Goal: Task Accomplishment & Management: Use online tool/utility

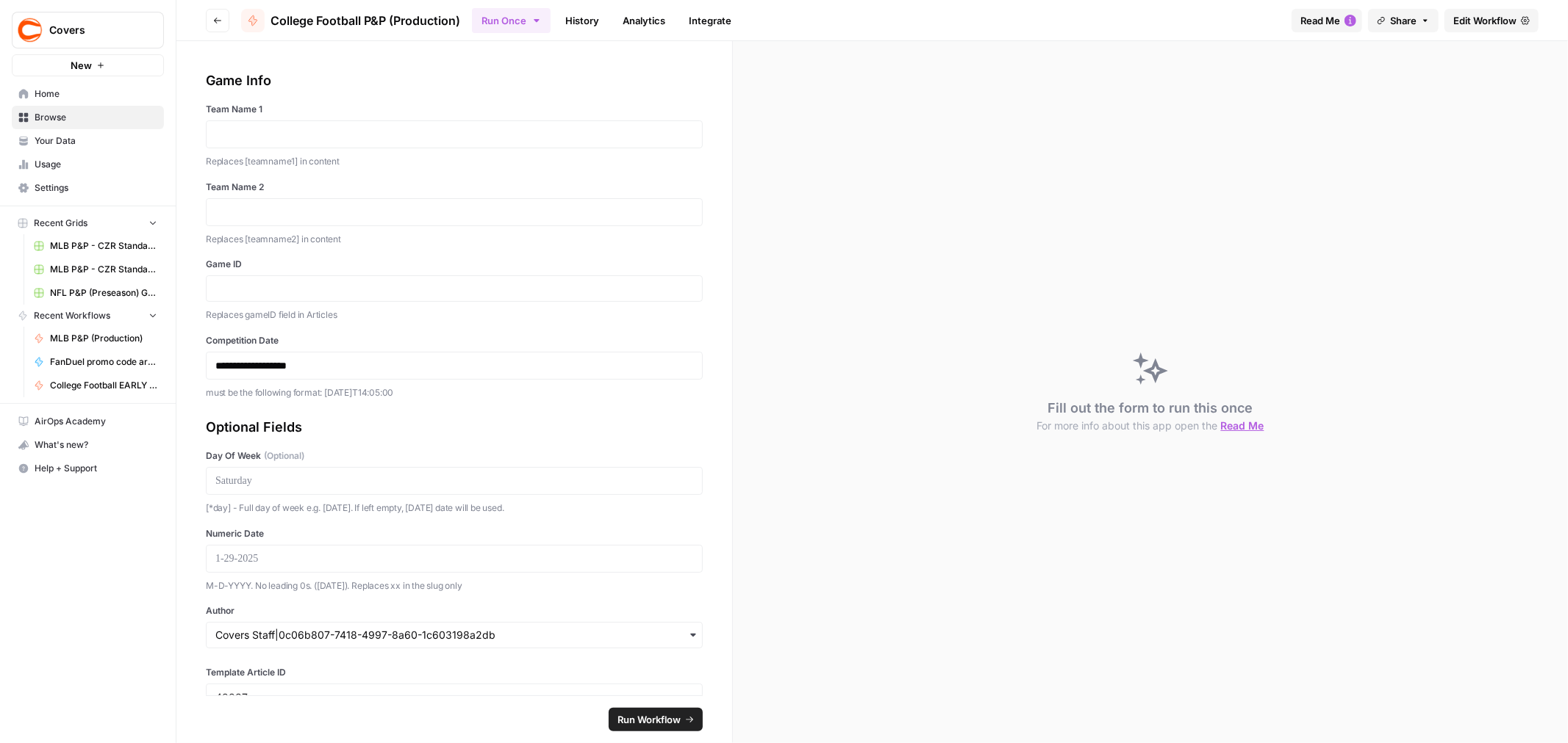
click at [292, 143] on div at bounding box center [454, 134] width 497 height 28
click at [259, 140] on p at bounding box center [454, 135] width 477 height 15
click at [248, 211] on p at bounding box center [454, 212] width 477 height 15
click at [282, 300] on div at bounding box center [454, 289] width 497 height 26
click at [266, 295] on input "Game ID" at bounding box center [454, 289] width 477 height 14
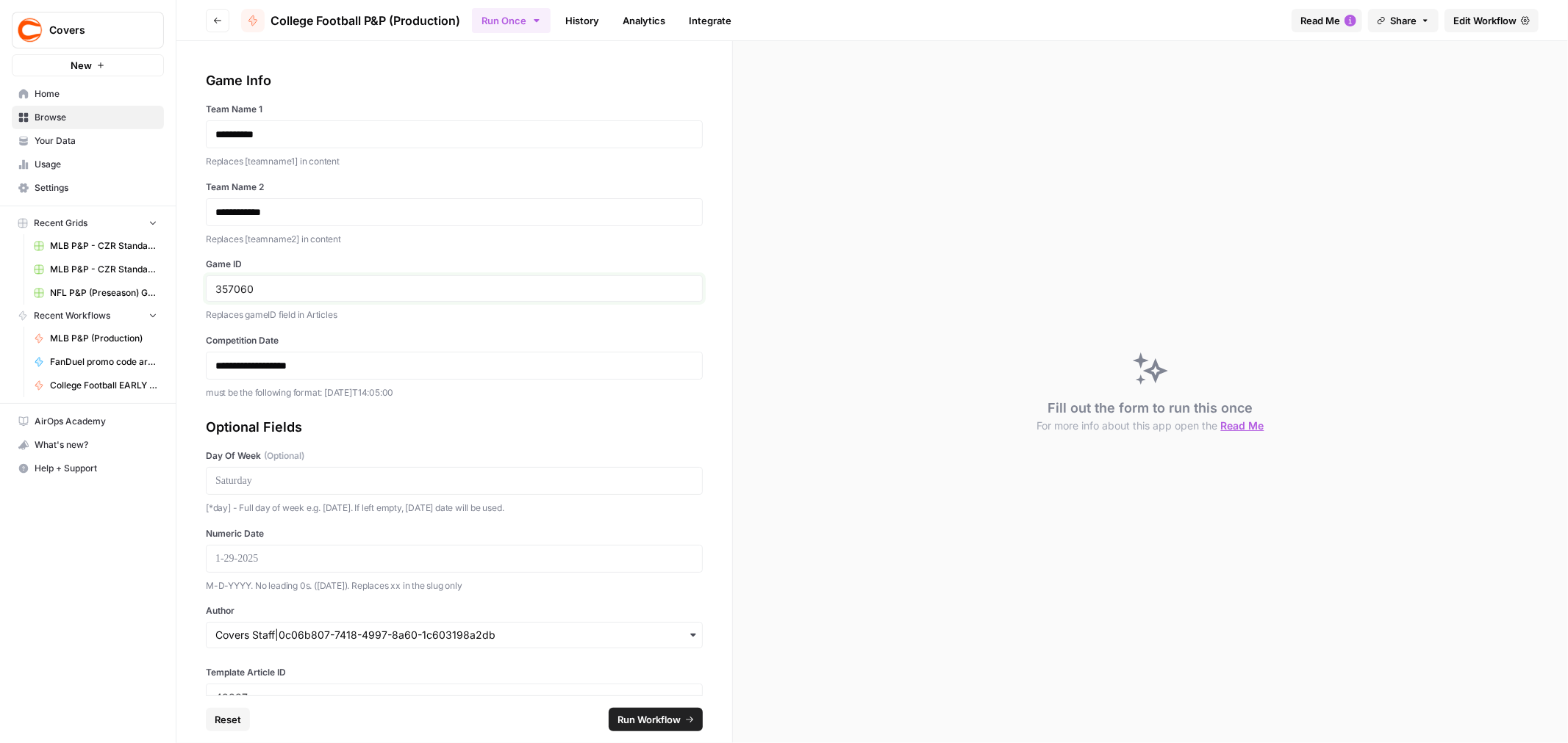
type input "357060"
click at [355, 372] on p "**********" at bounding box center [447, 366] width 466 height 15
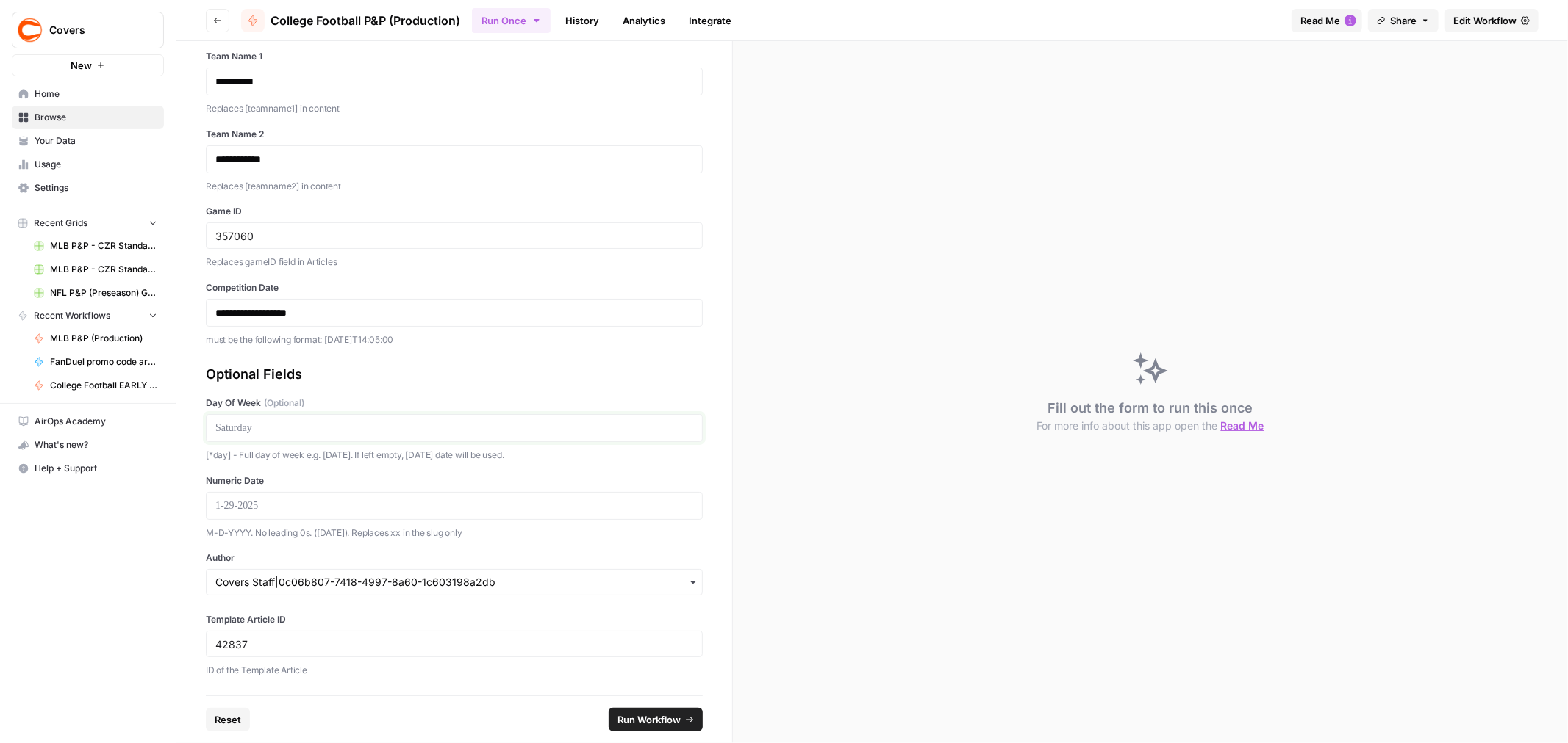
click at [331, 432] on p at bounding box center [454, 428] width 477 height 15
click at [307, 503] on p at bounding box center [454, 506] width 477 height 15
click at [385, 589] on input "Author" at bounding box center [454, 583] width 477 height 15
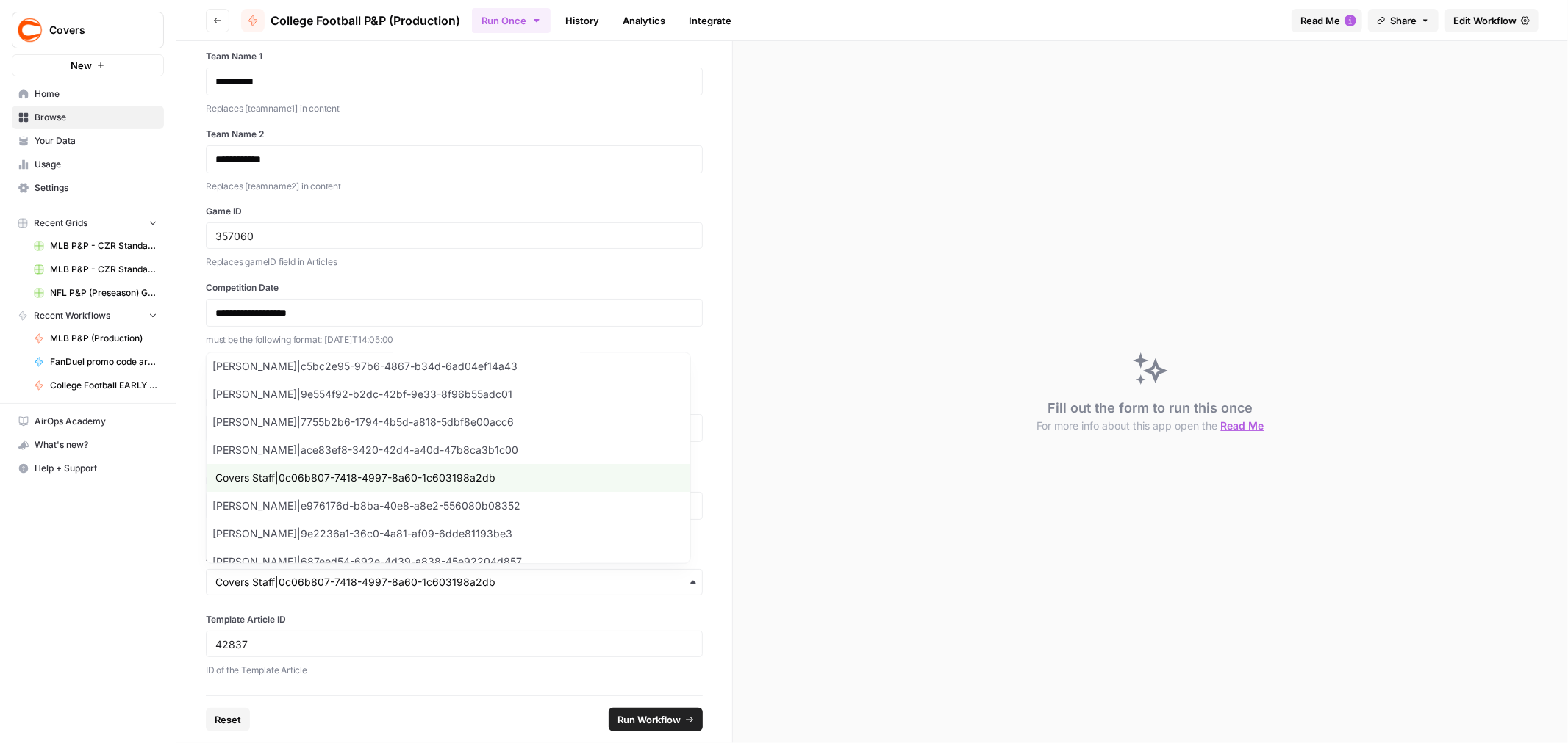
scroll to position [116, 0]
click at [687, 580] on icon "button" at bounding box center [692, 582] width 12 height 12
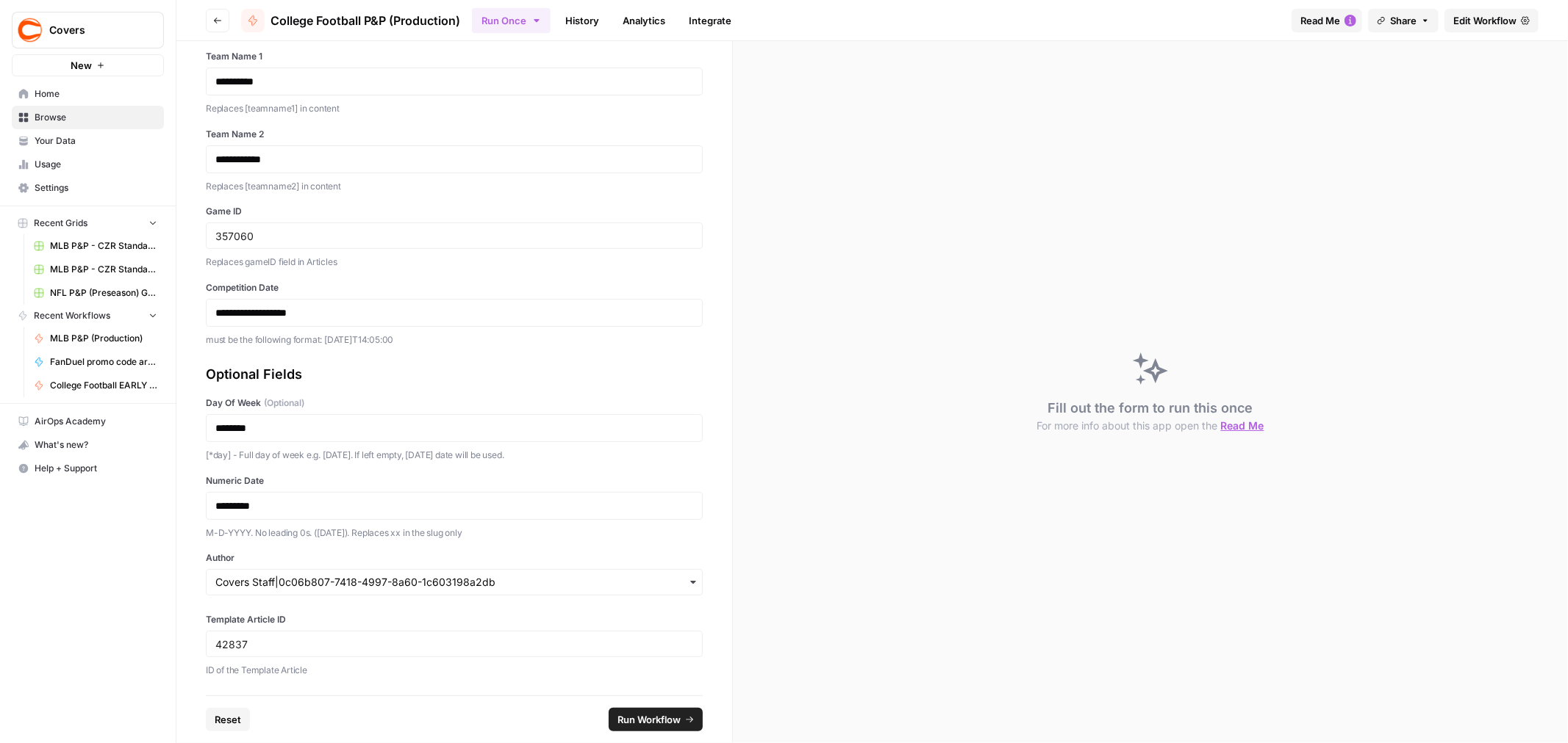
click at [687, 584] on icon "button" at bounding box center [692, 582] width 12 height 12
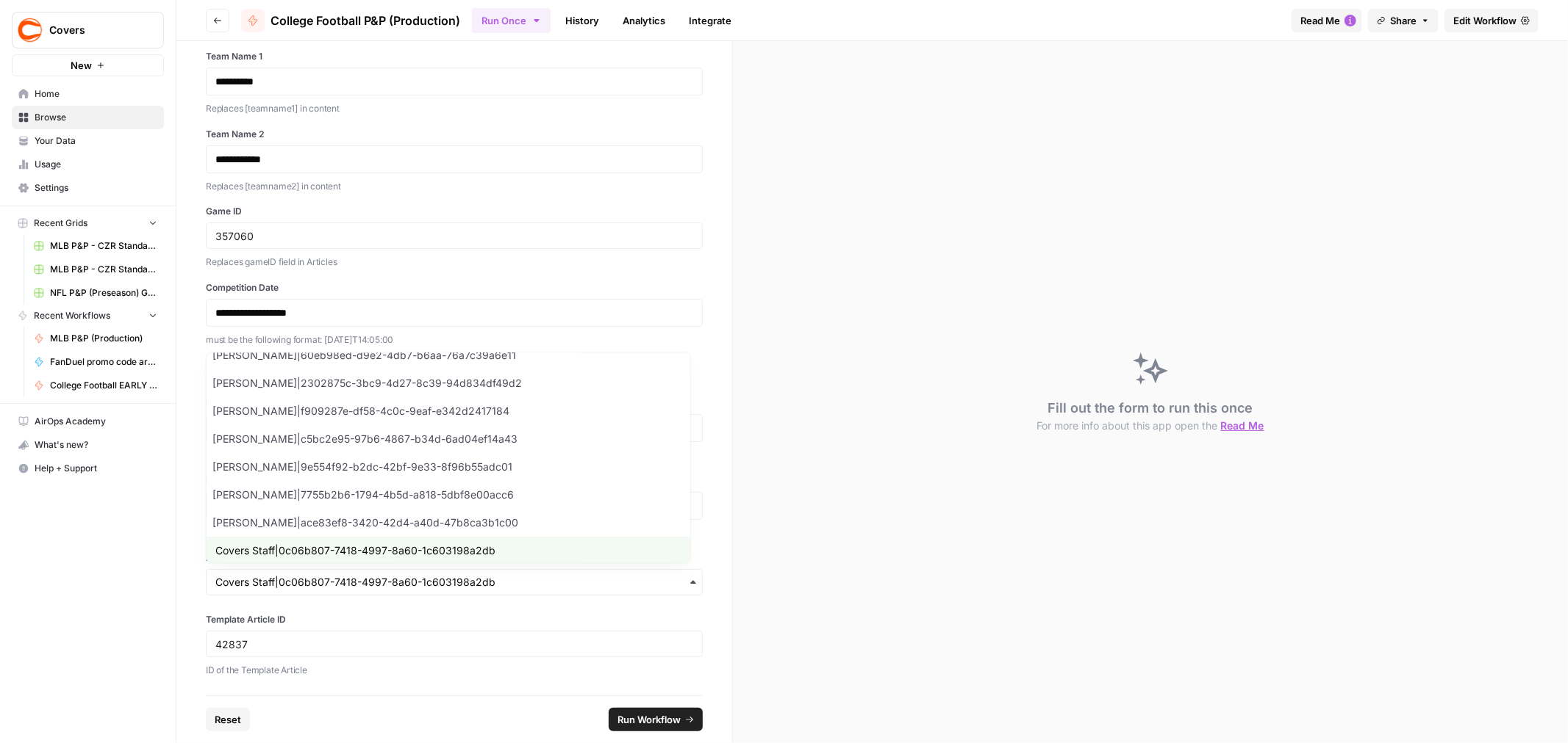
scroll to position [163, 0]
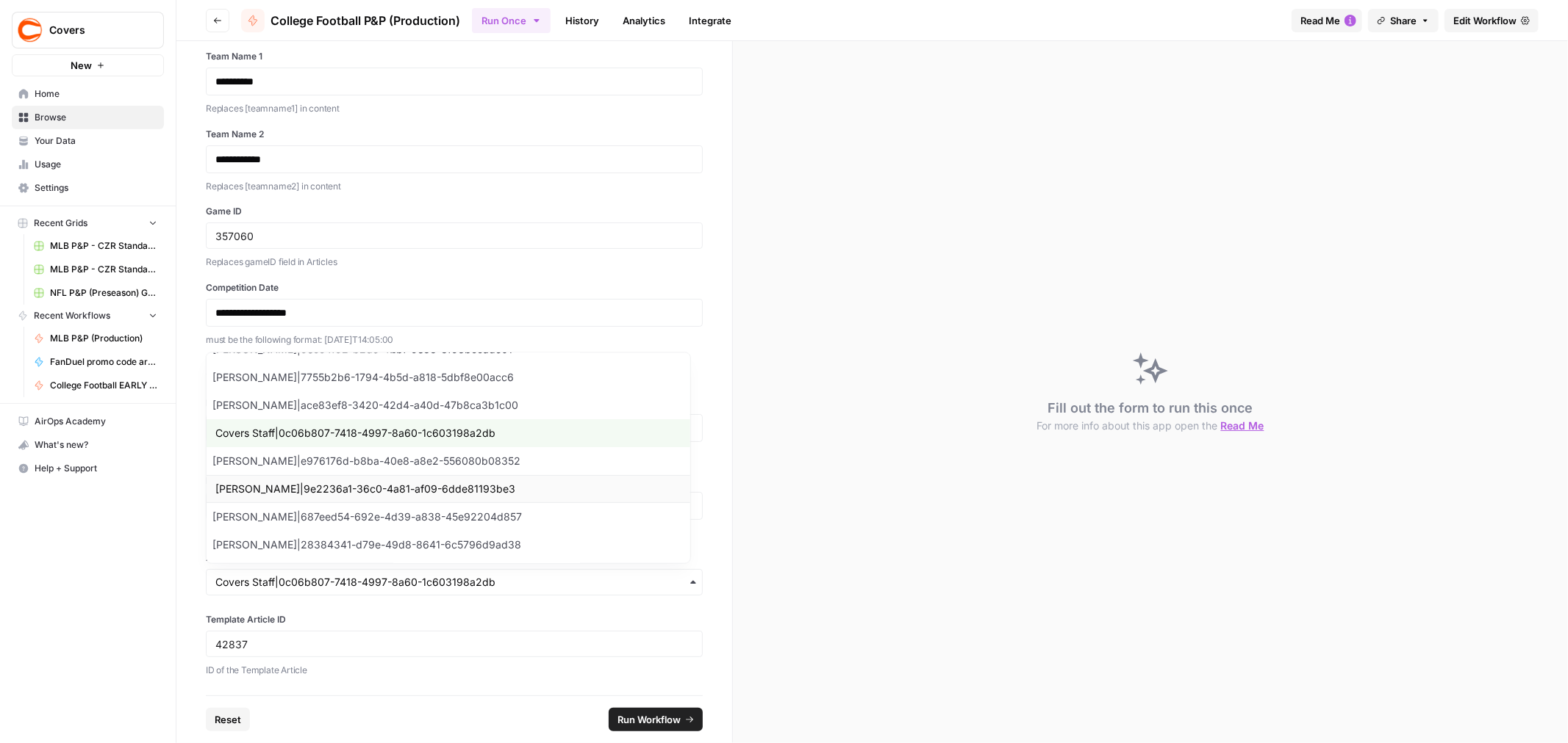
click at [291, 487] on div "[PERSON_NAME]|9e2236a1-36c0-4a81-af09-6dde81193be3" at bounding box center [448, 489] width 484 height 28
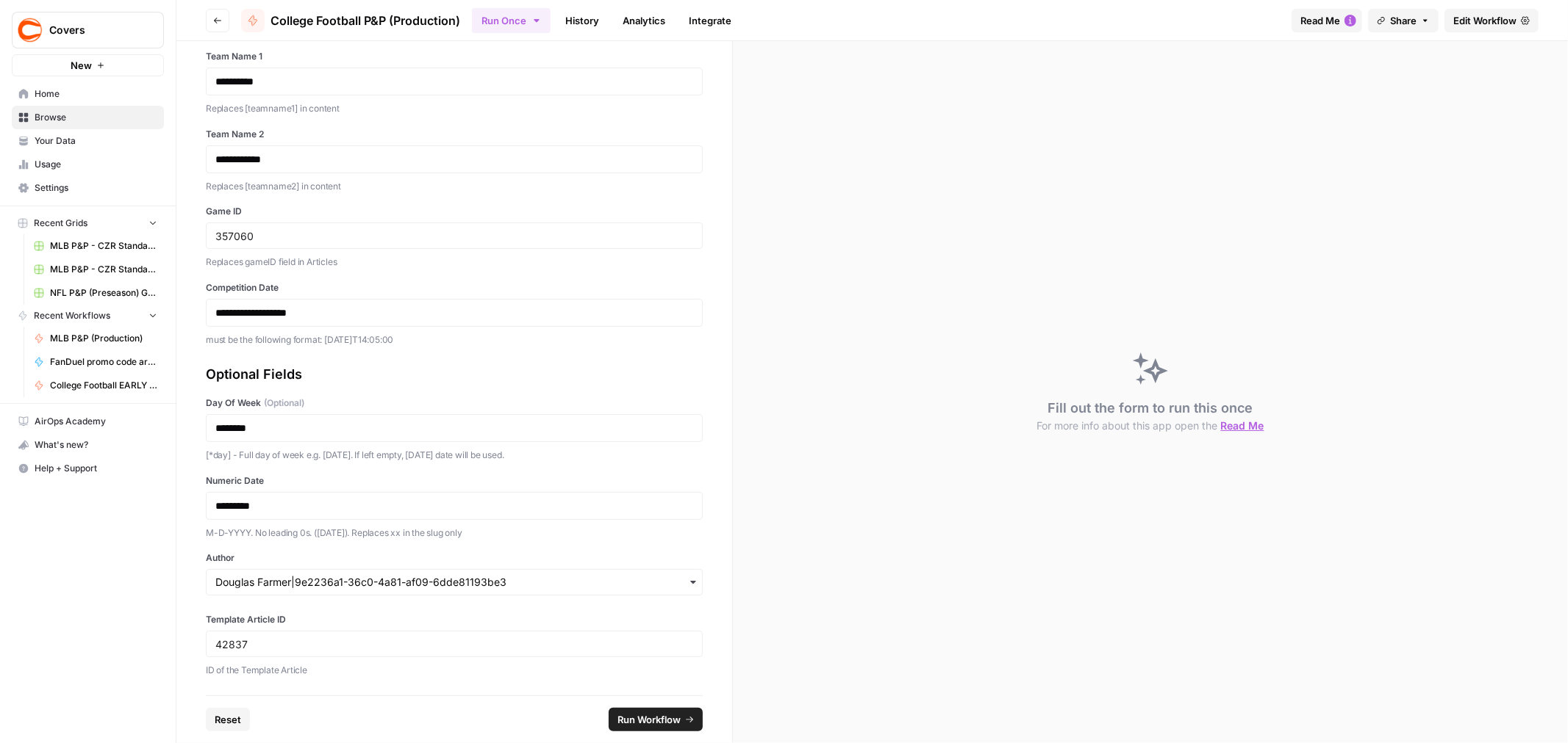
click at [663, 718] on span "Run Workflow" at bounding box center [649, 720] width 63 height 15
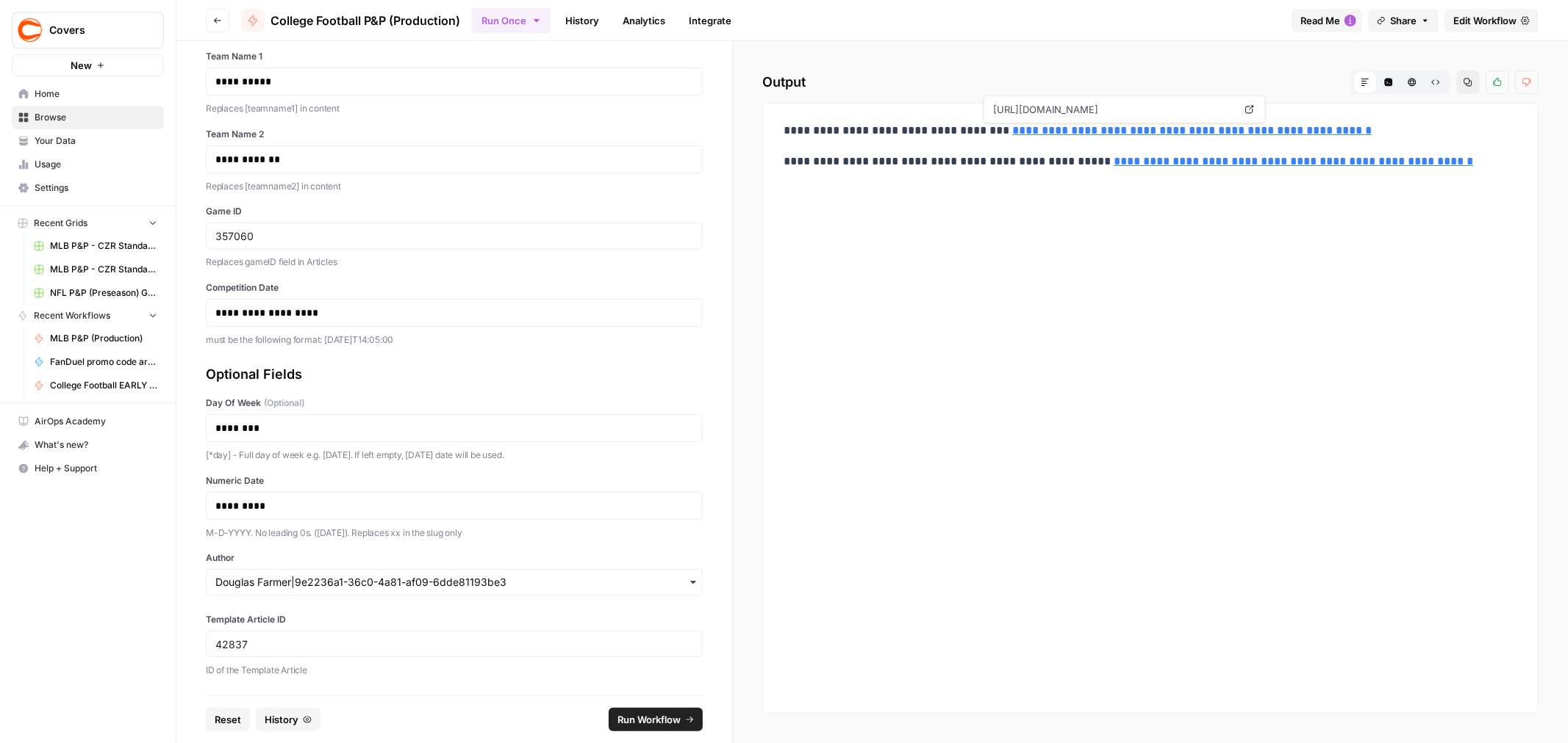
click at [1033, 133] on link "**********" at bounding box center [1192, 130] width 359 height 11
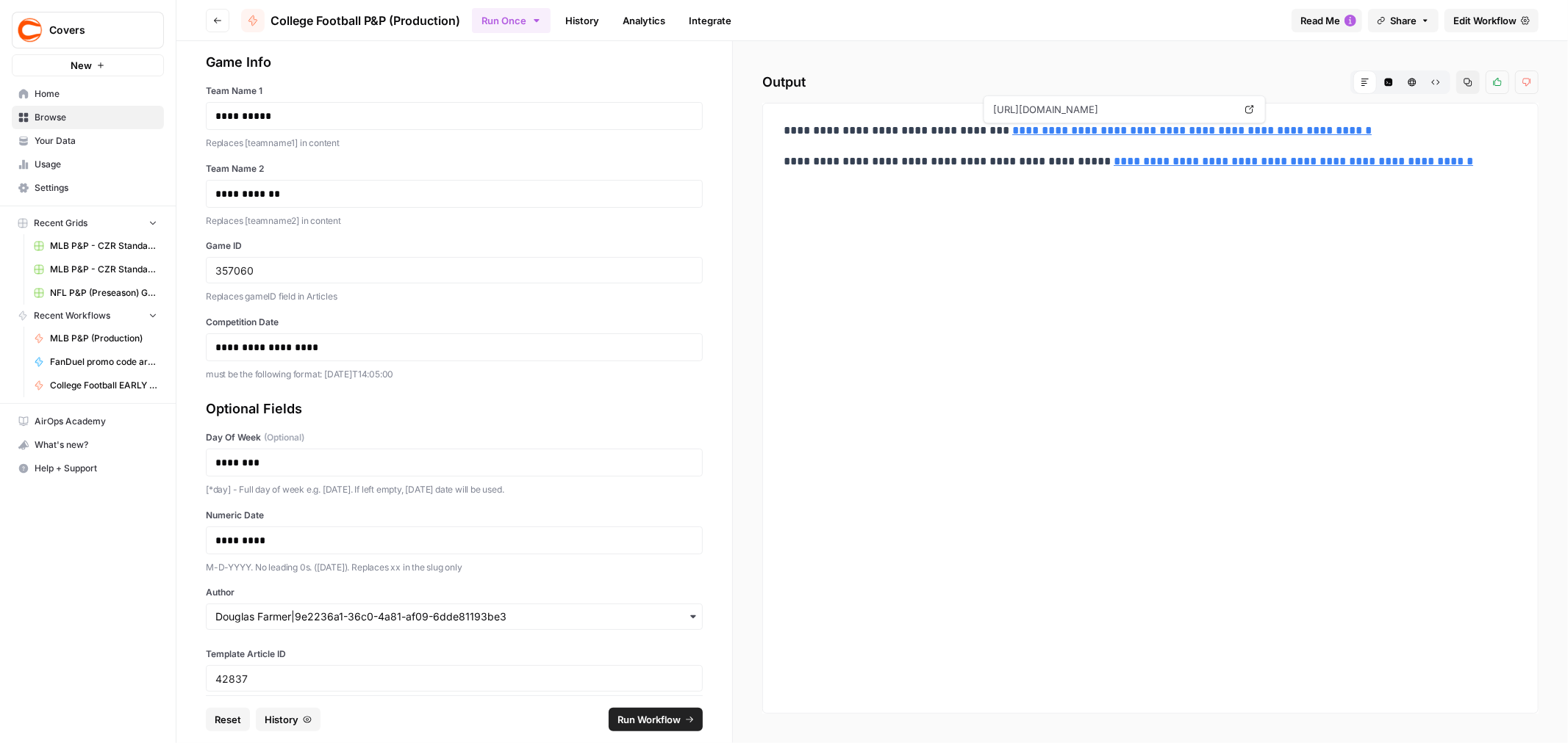
scroll to position [0, 0]
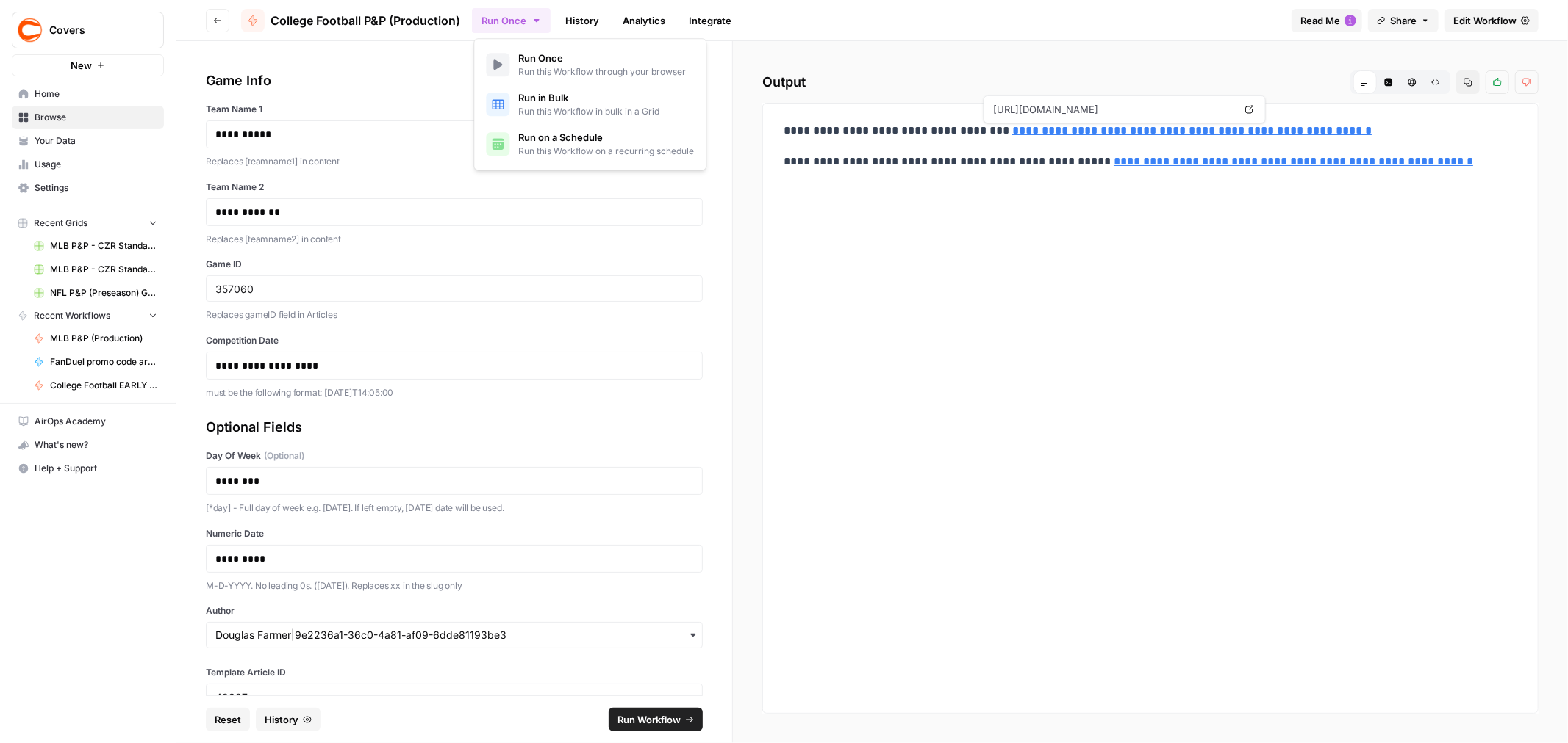
click at [538, 22] on icon "button" at bounding box center [536, 20] width 12 height 12
click at [560, 103] on span "Run in Bulk" at bounding box center [589, 97] width 141 height 15
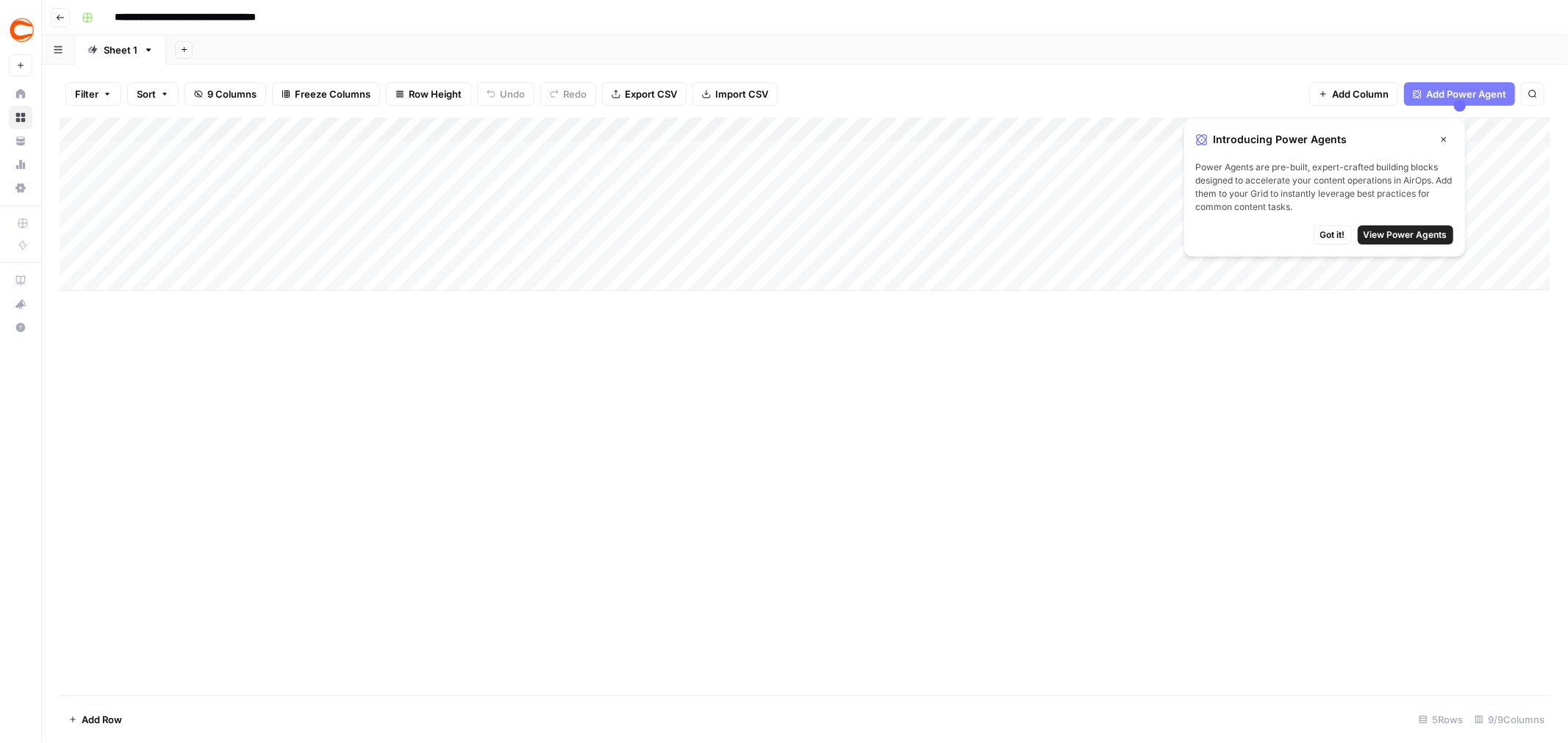
click at [165, 158] on div "Add Column" at bounding box center [804, 204] width 1491 height 173
click at [1327, 234] on span "Got it!" at bounding box center [1332, 235] width 25 height 14
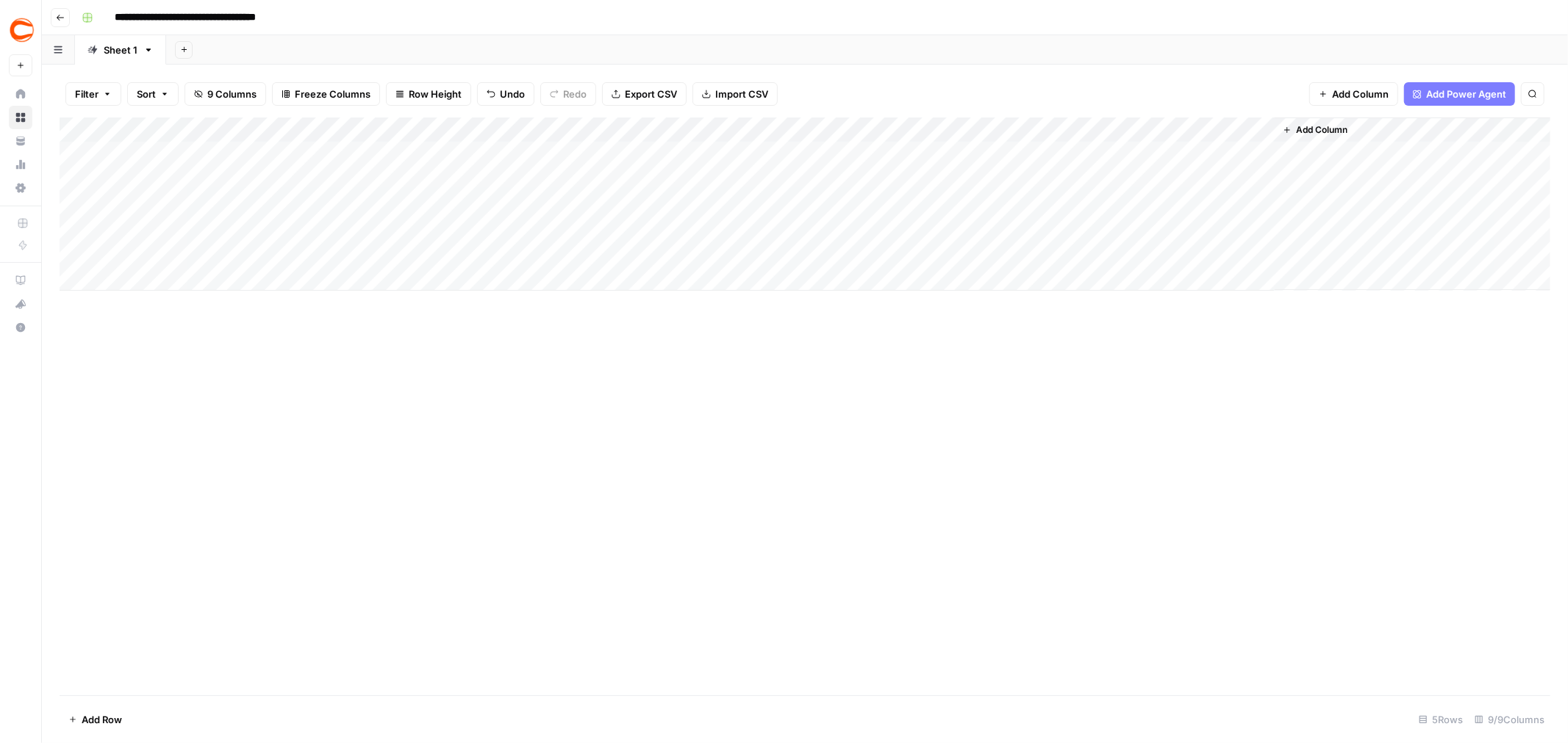
click at [69, 253] on div "Add Column" at bounding box center [804, 204] width 1491 height 173
click at [90, 717] on span "Delete 1 Row" at bounding box center [97, 720] width 59 height 15
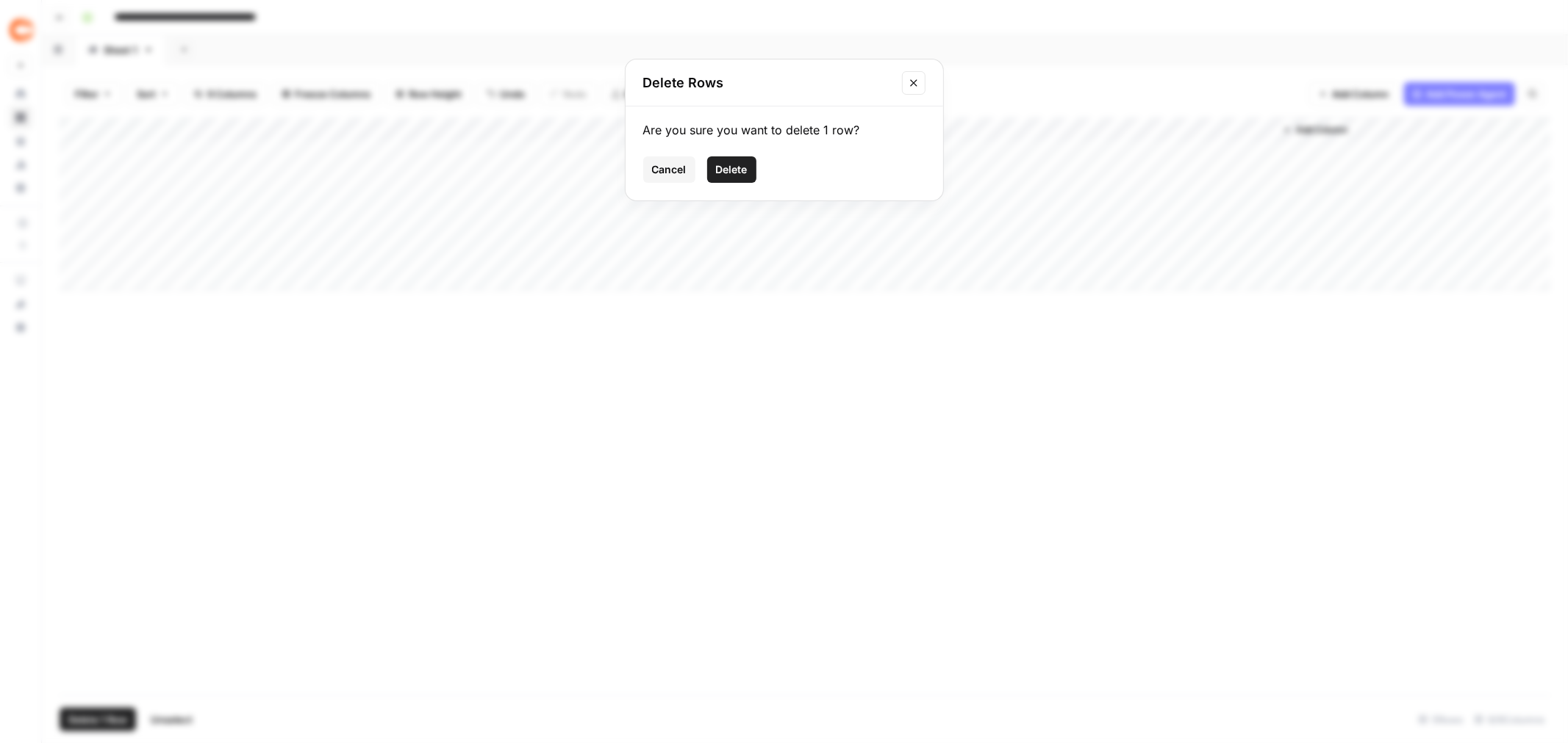
click at [728, 166] on span "Delete" at bounding box center [732, 169] width 32 height 15
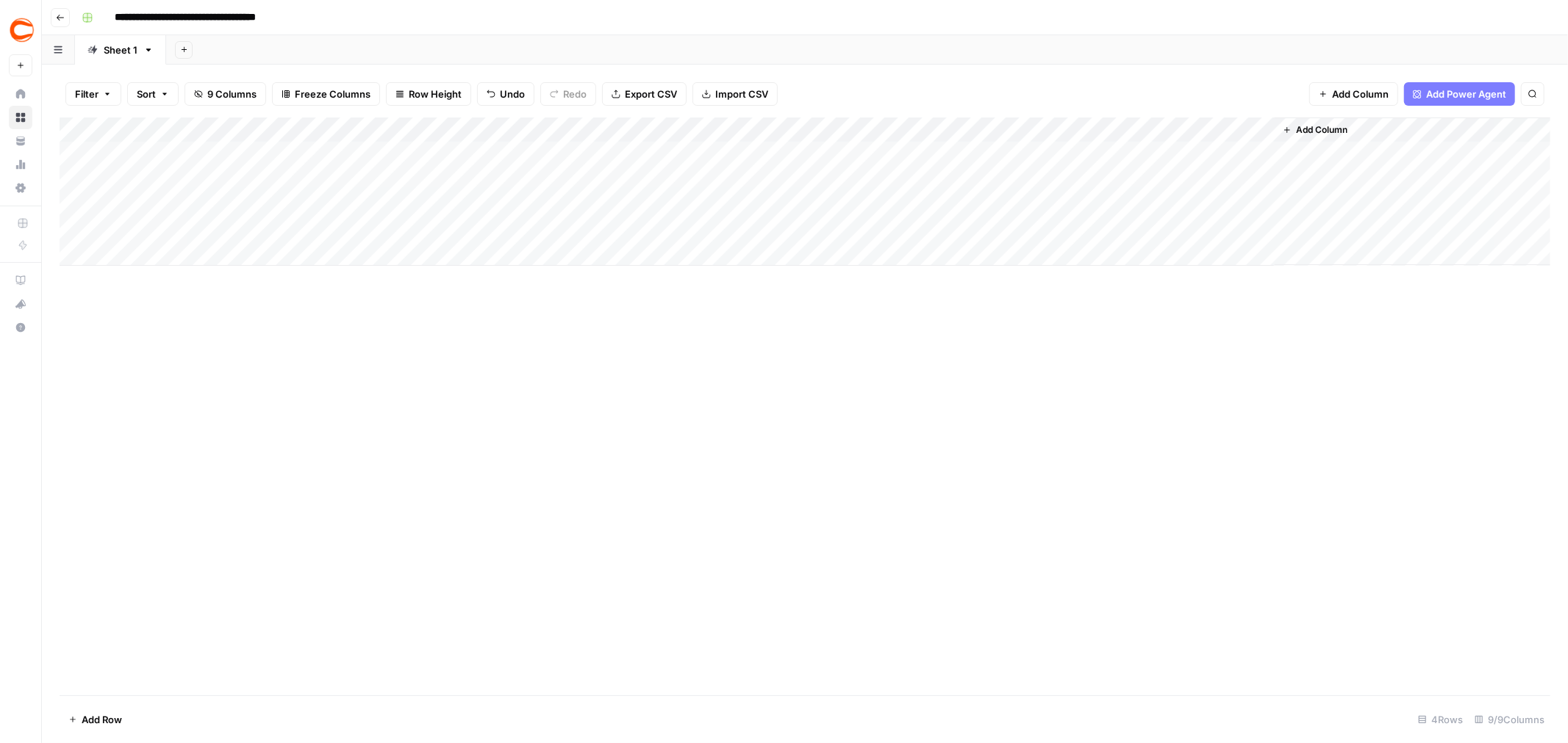
click at [934, 159] on div "Add Column" at bounding box center [804, 191] width 1491 height 148
click at [945, 151] on div "Add Column" at bounding box center [804, 191] width 1491 height 148
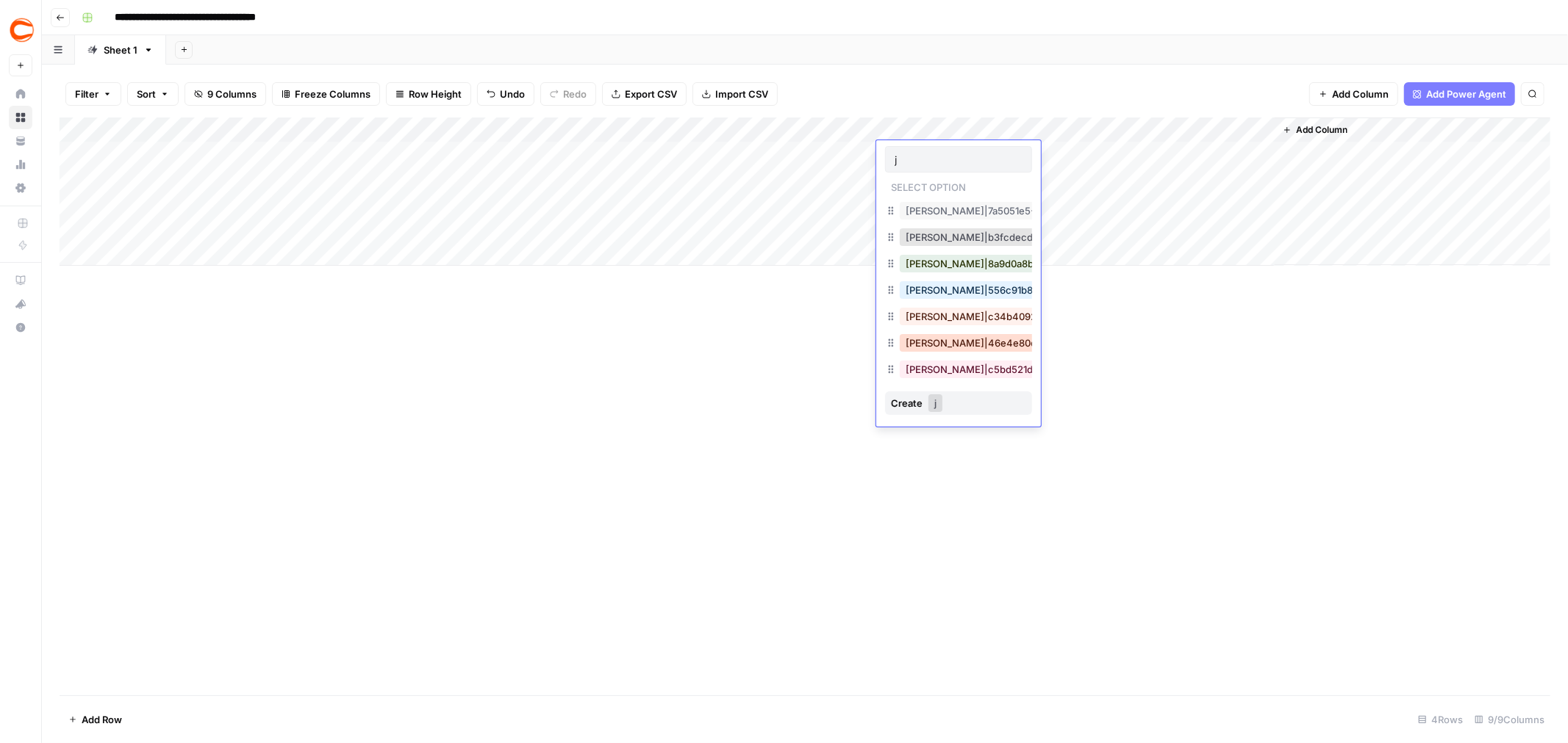
type input "j"
click at [941, 341] on button "[PERSON_NAME]|46e4e80e-b39d-49f8-a4b0-c9ead6bdd3f4" at bounding box center [1048, 342] width 297 height 17
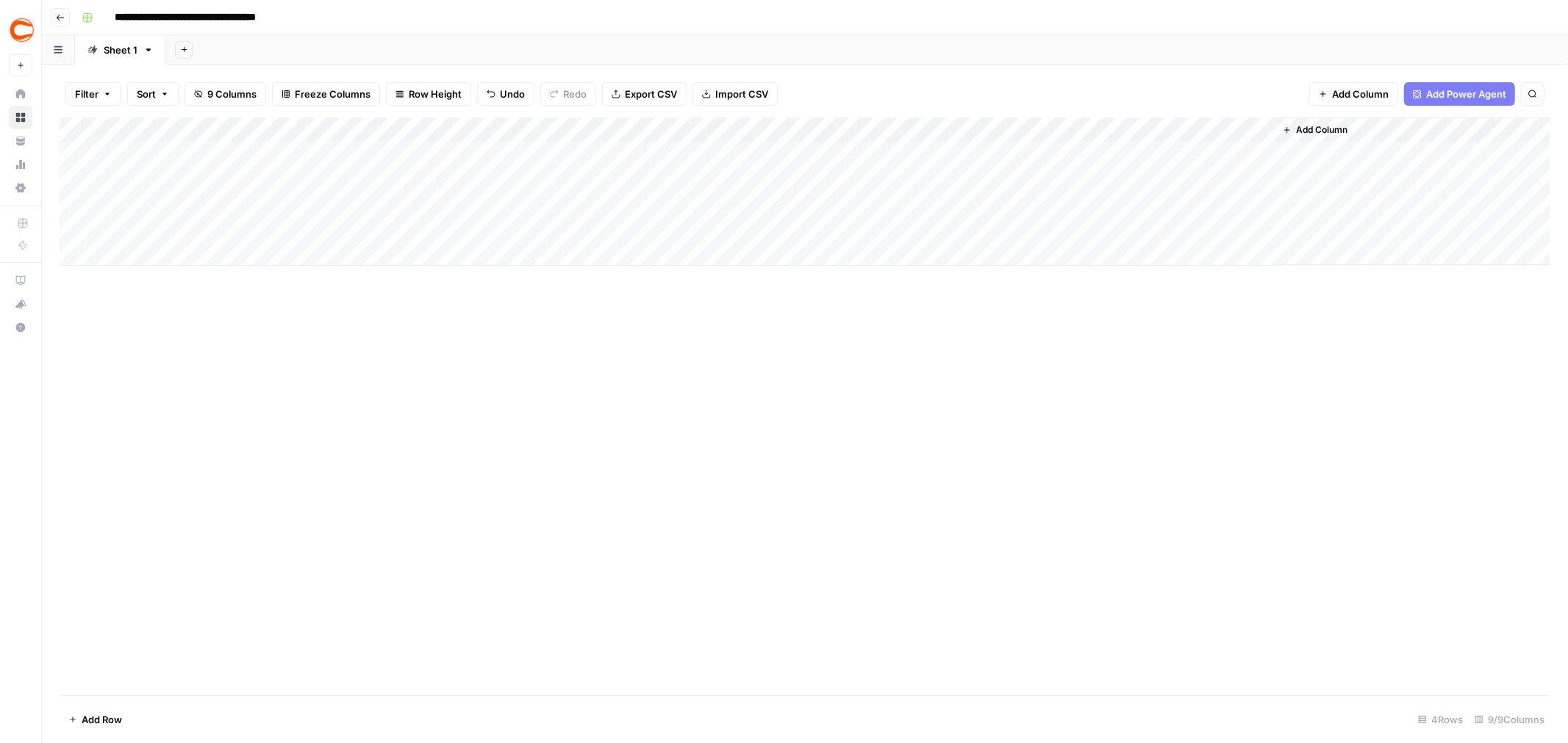
click at [941, 180] on div "Add Column" at bounding box center [804, 191] width 1491 height 148
type input "do"
click at [968, 260] on button "[PERSON_NAME]|9e2236a1-36c0-4a81-af09-6dde81193be3" at bounding box center [1042, 261] width 287 height 17
click at [949, 207] on div "Add Column" at bounding box center [804, 191] width 1491 height 148
type input "dou"
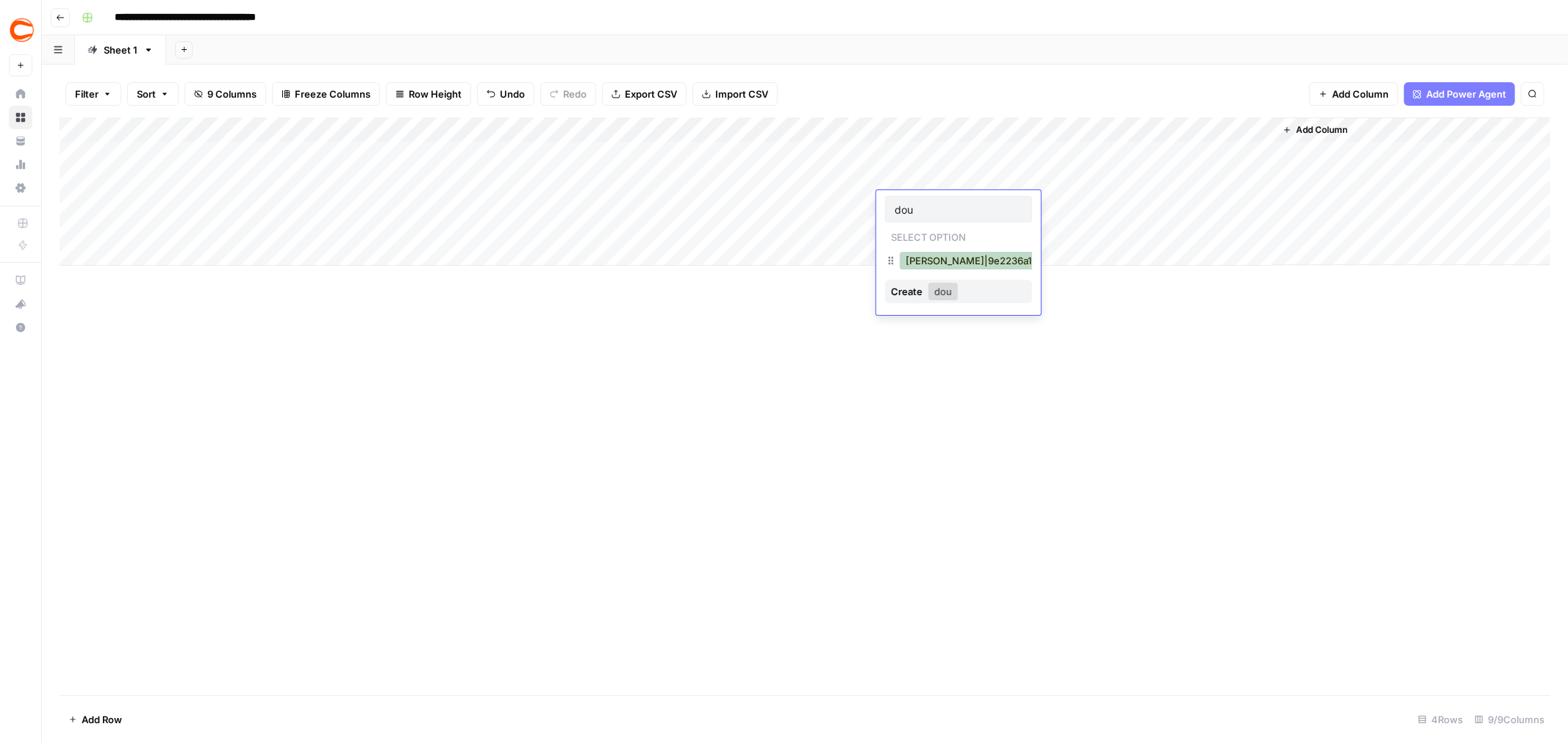
click at [944, 262] on button "[PERSON_NAME]|9e2236a1-36c0-4a81-af09-6dde81193be3" at bounding box center [1042, 260] width 287 height 17
click at [945, 228] on div "Add Column" at bounding box center [804, 191] width 1491 height 148
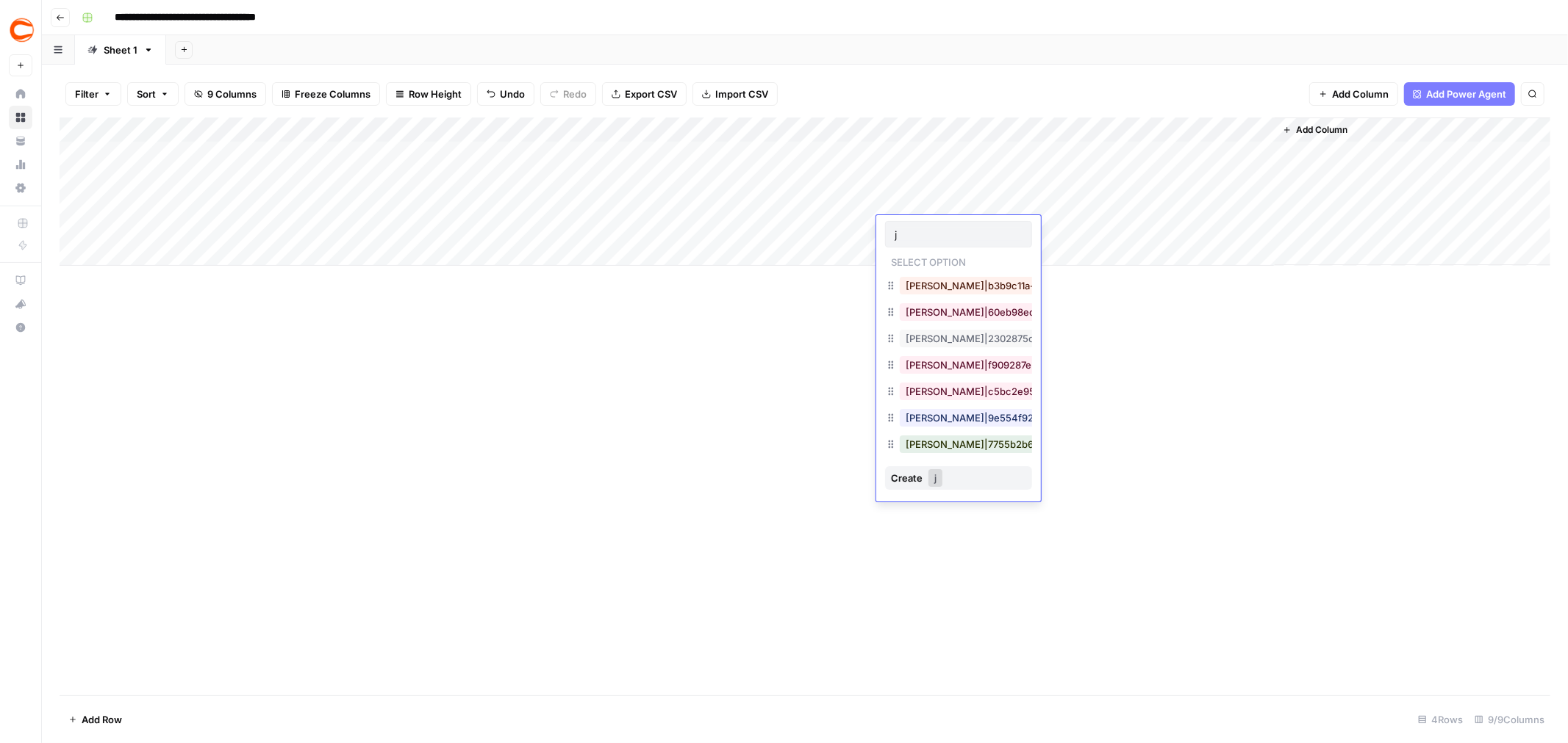
type input "jd"
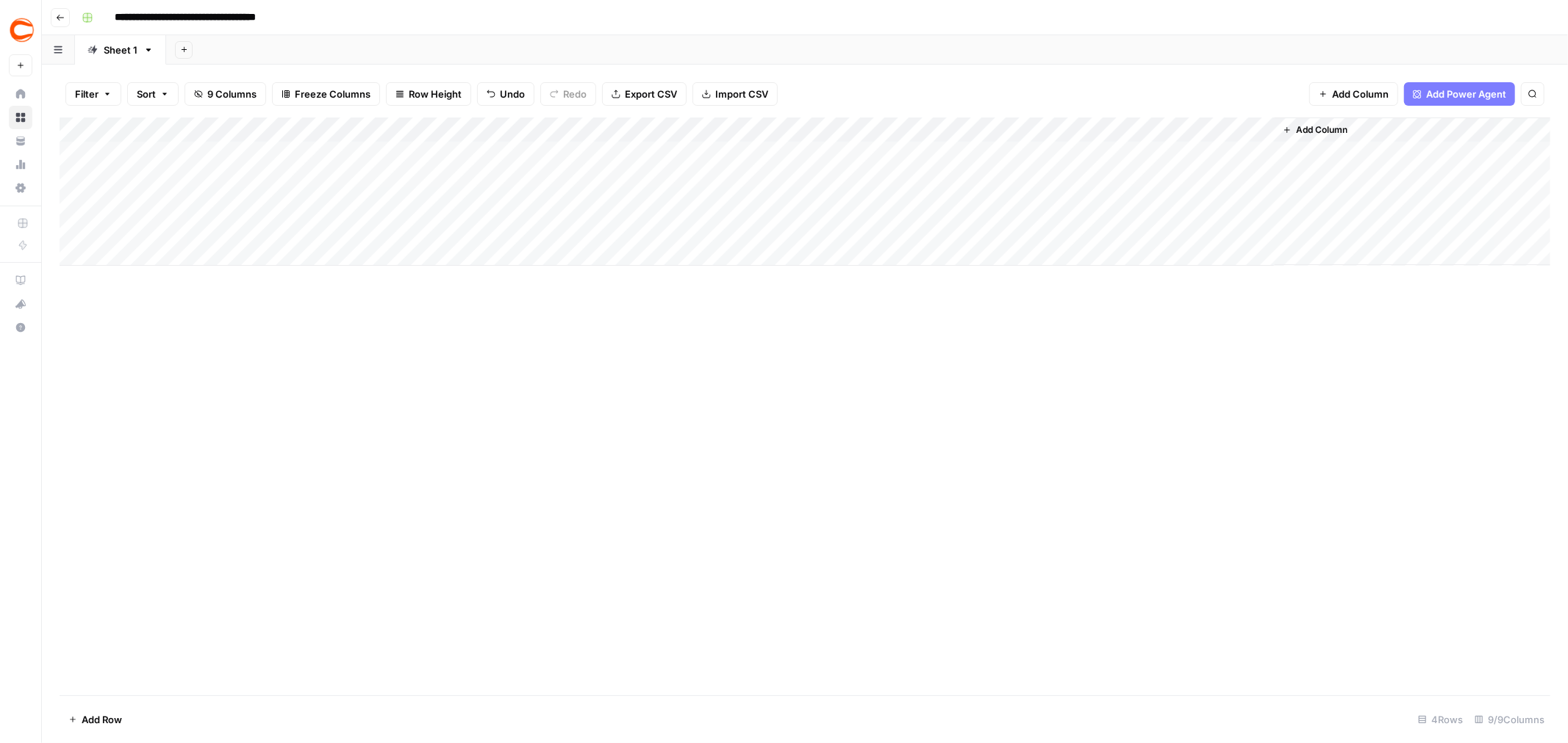
click at [1102, 157] on div "Add Column" at bounding box center [804, 191] width 1491 height 148
click at [1027, 414] on div "Add Column" at bounding box center [804, 406] width 1491 height 578
click at [1261, 132] on div "Add Column" at bounding box center [804, 191] width 1491 height 148
click at [1304, 165] on span "All Rows" at bounding box center [1314, 164] width 93 height 15
click at [907, 226] on div "Add Column" at bounding box center [804, 191] width 1491 height 148
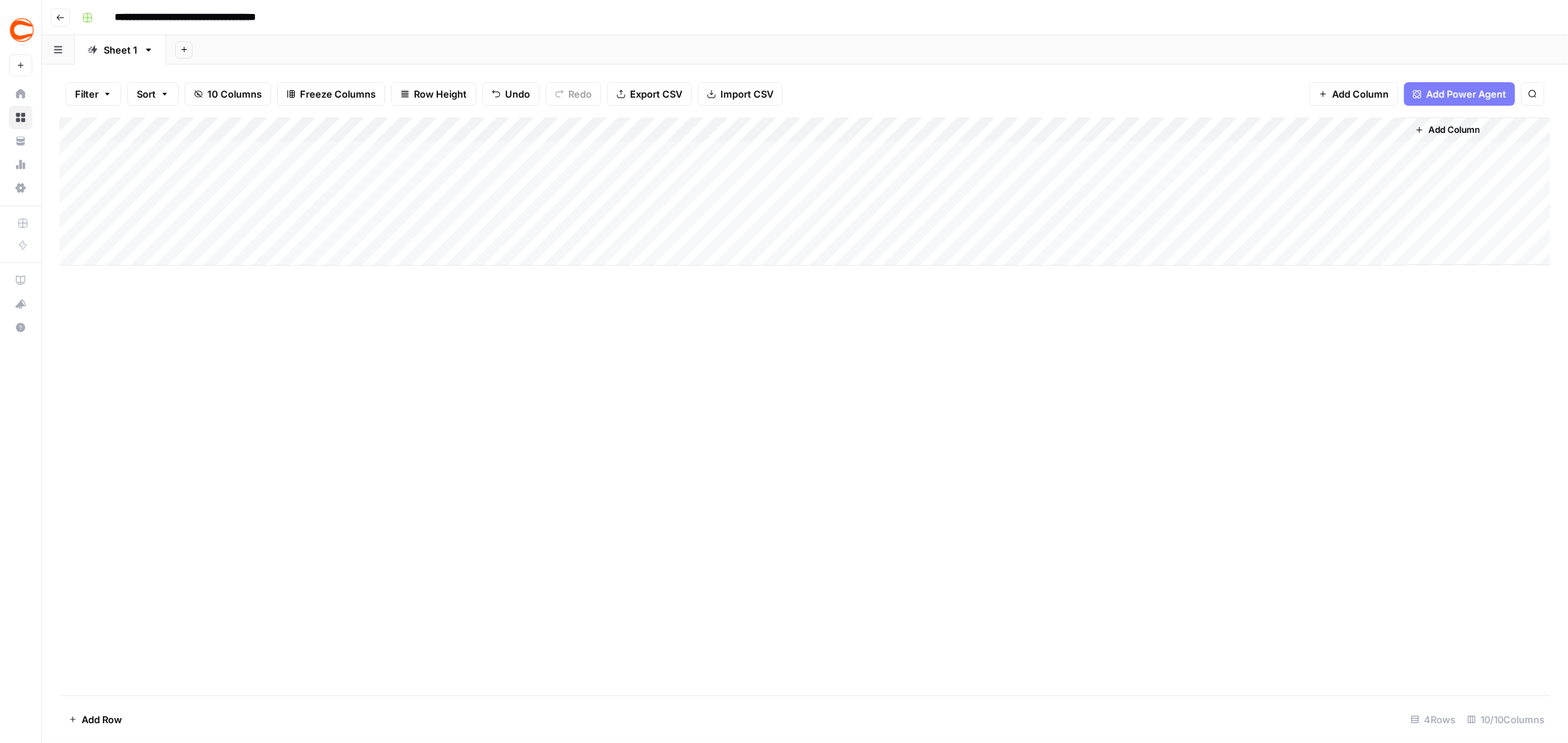
click at [938, 230] on div "Add Column" at bounding box center [804, 191] width 1491 height 148
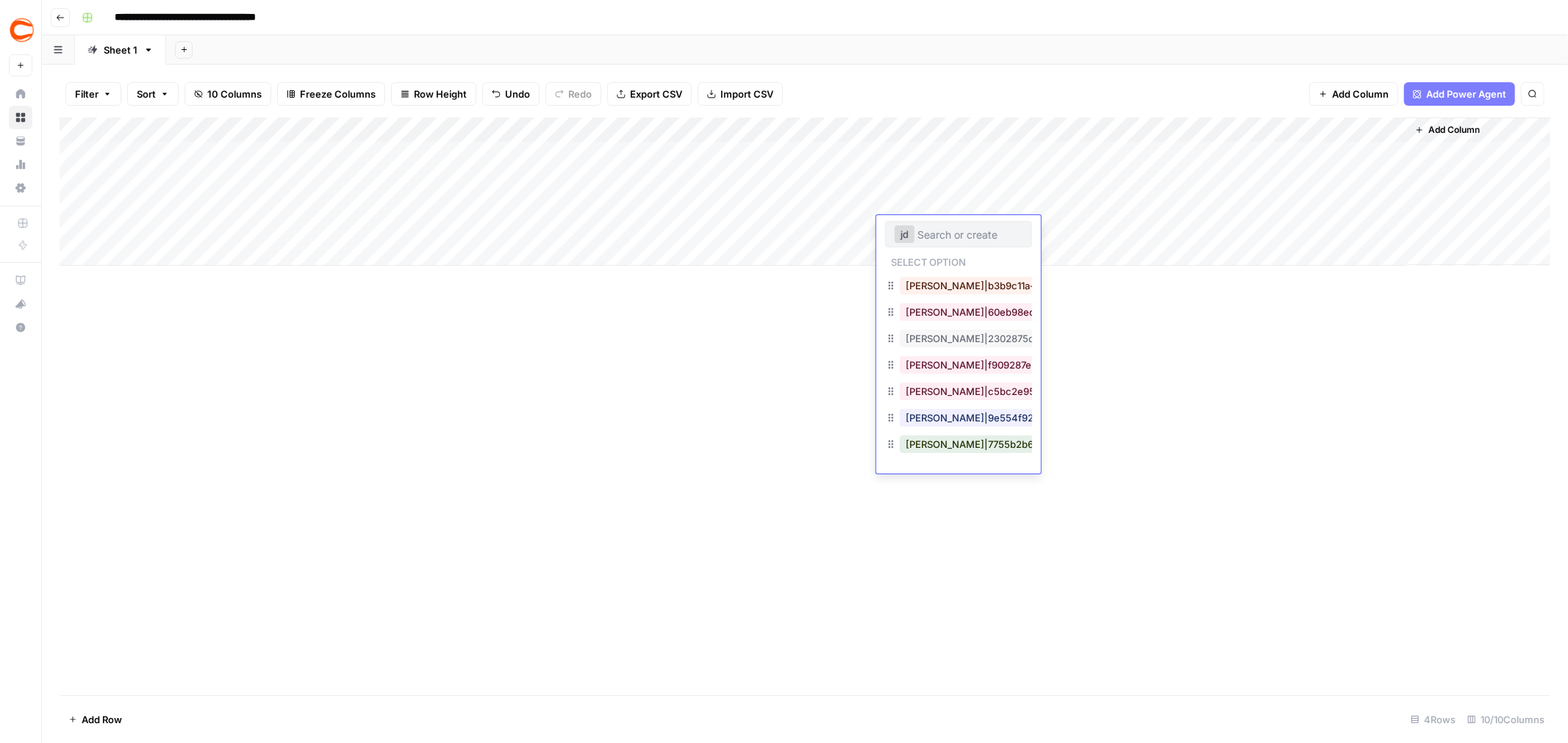
click at [1166, 228] on div "Add Column" at bounding box center [804, 191] width 1491 height 148
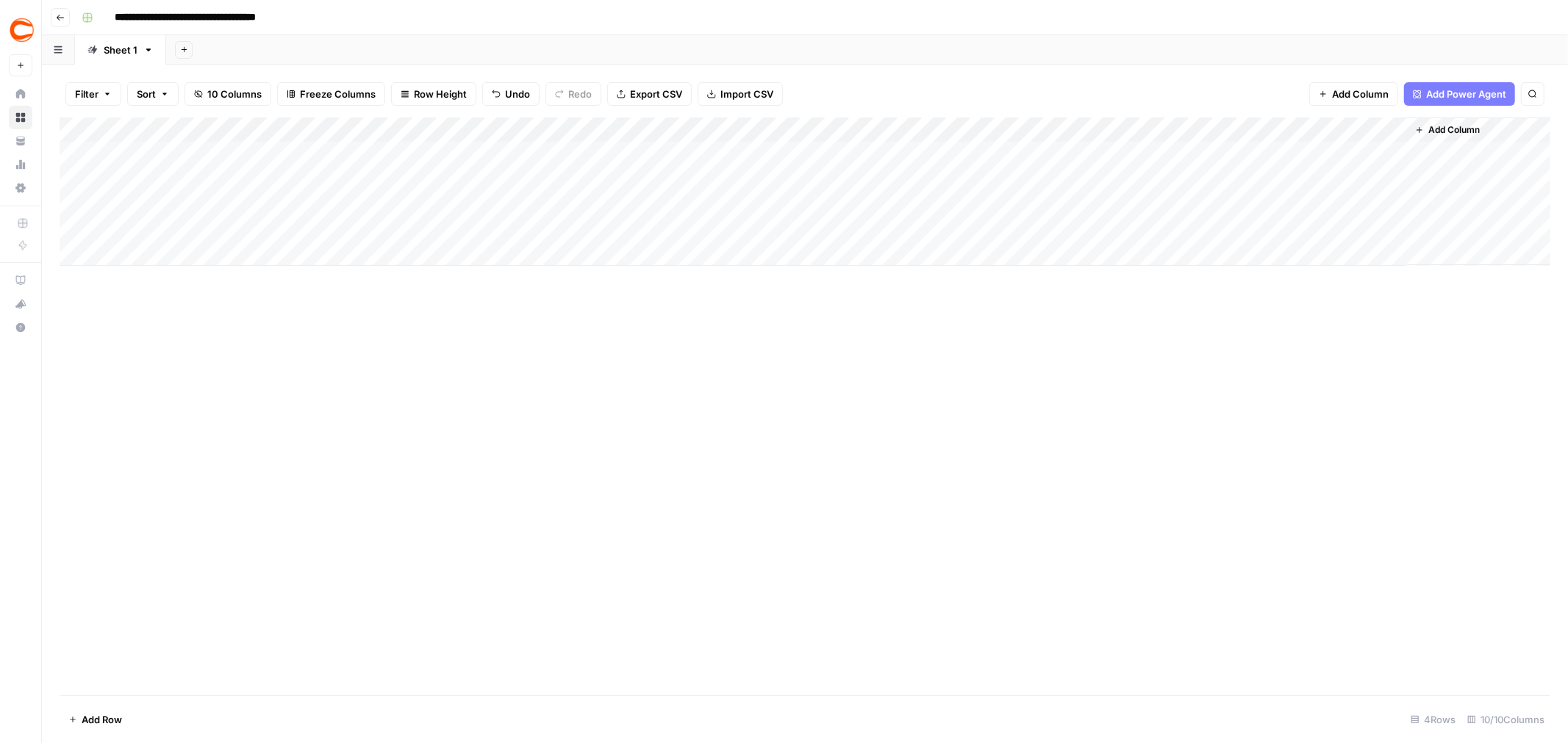
click at [1154, 230] on div "Add Column" at bounding box center [804, 191] width 1491 height 148
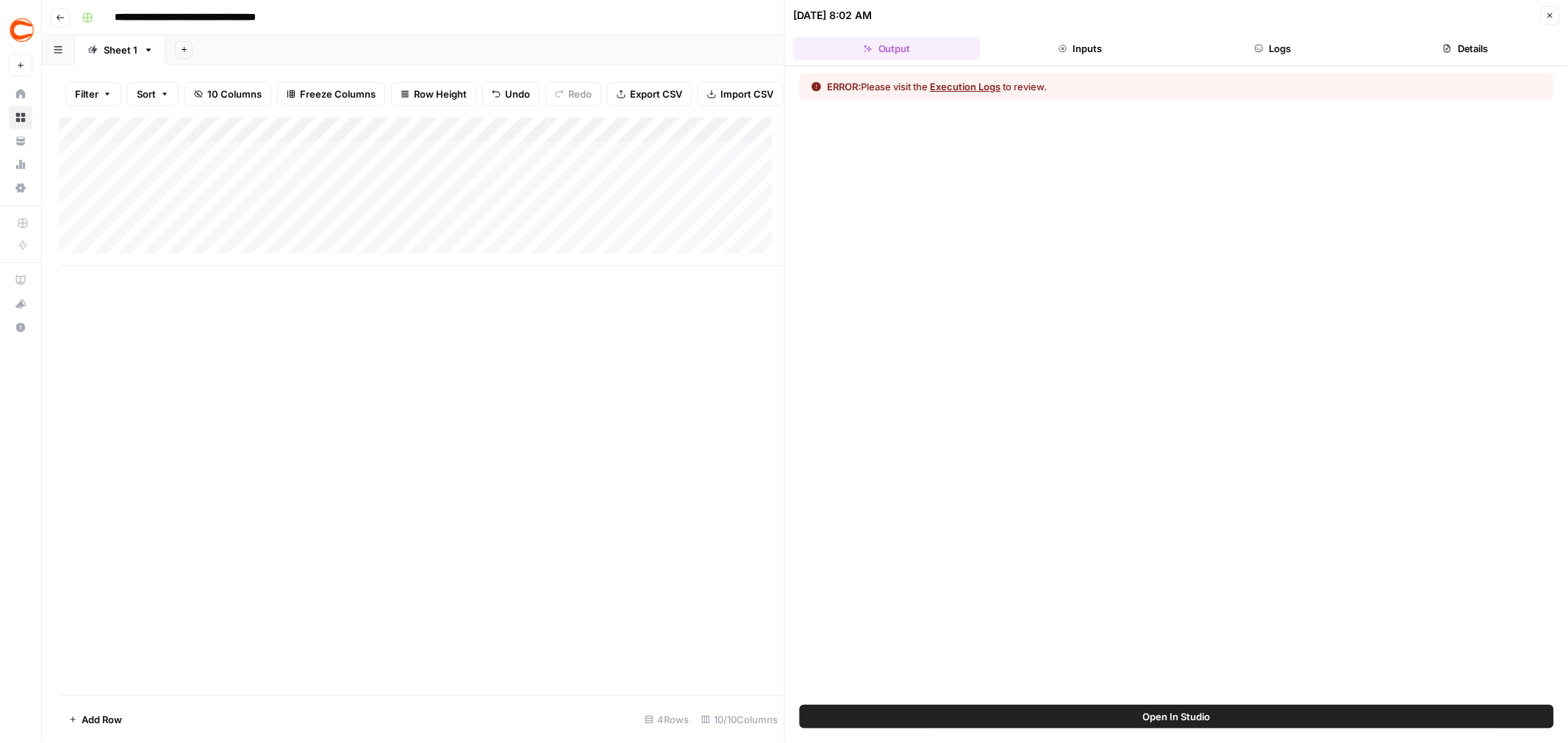
click at [993, 91] on button "Execution Logs" at bounding box center [965, 87] width 70 height 15
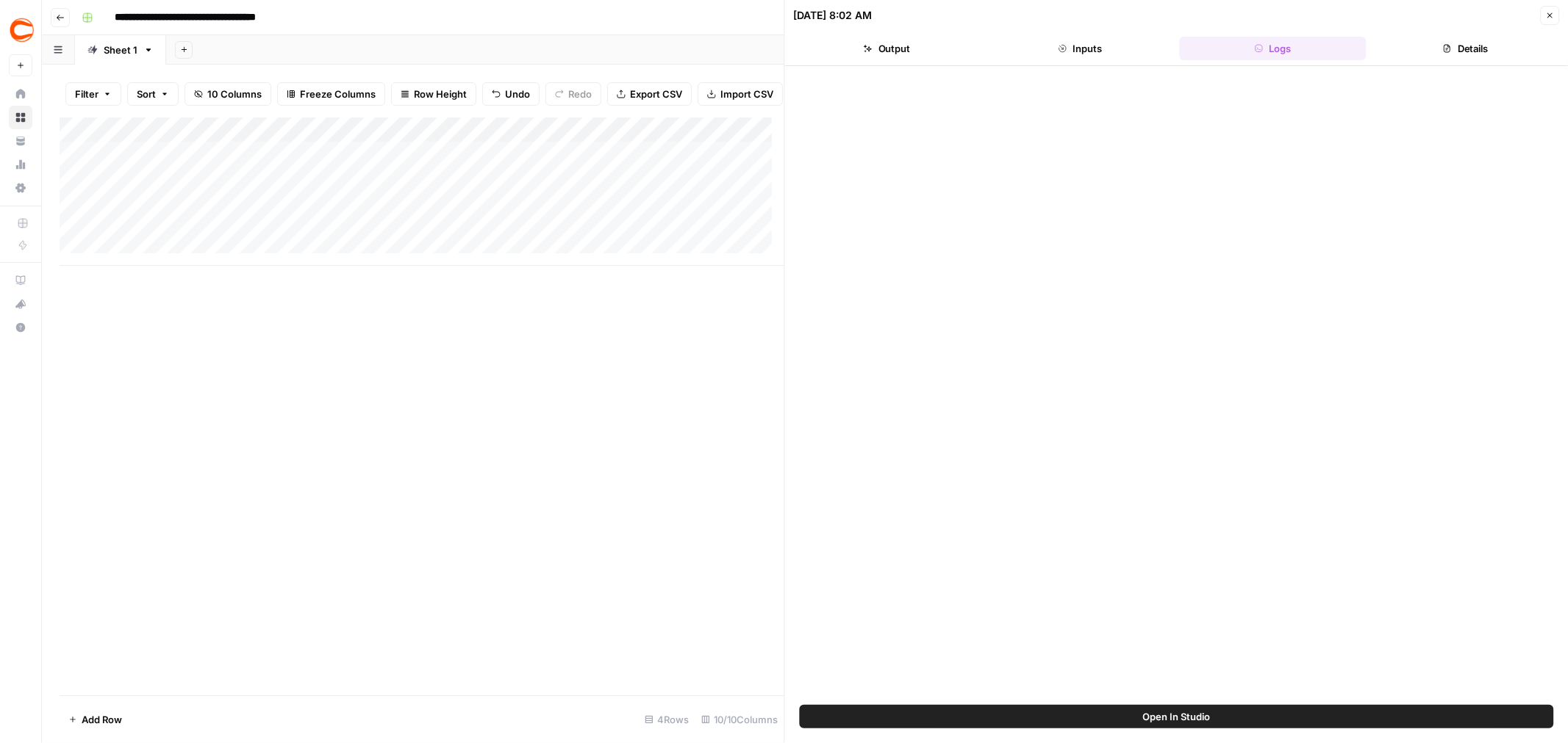
click at [1551, 11] on icon "button" at bounding box center [1550, 15] width 9 height 9
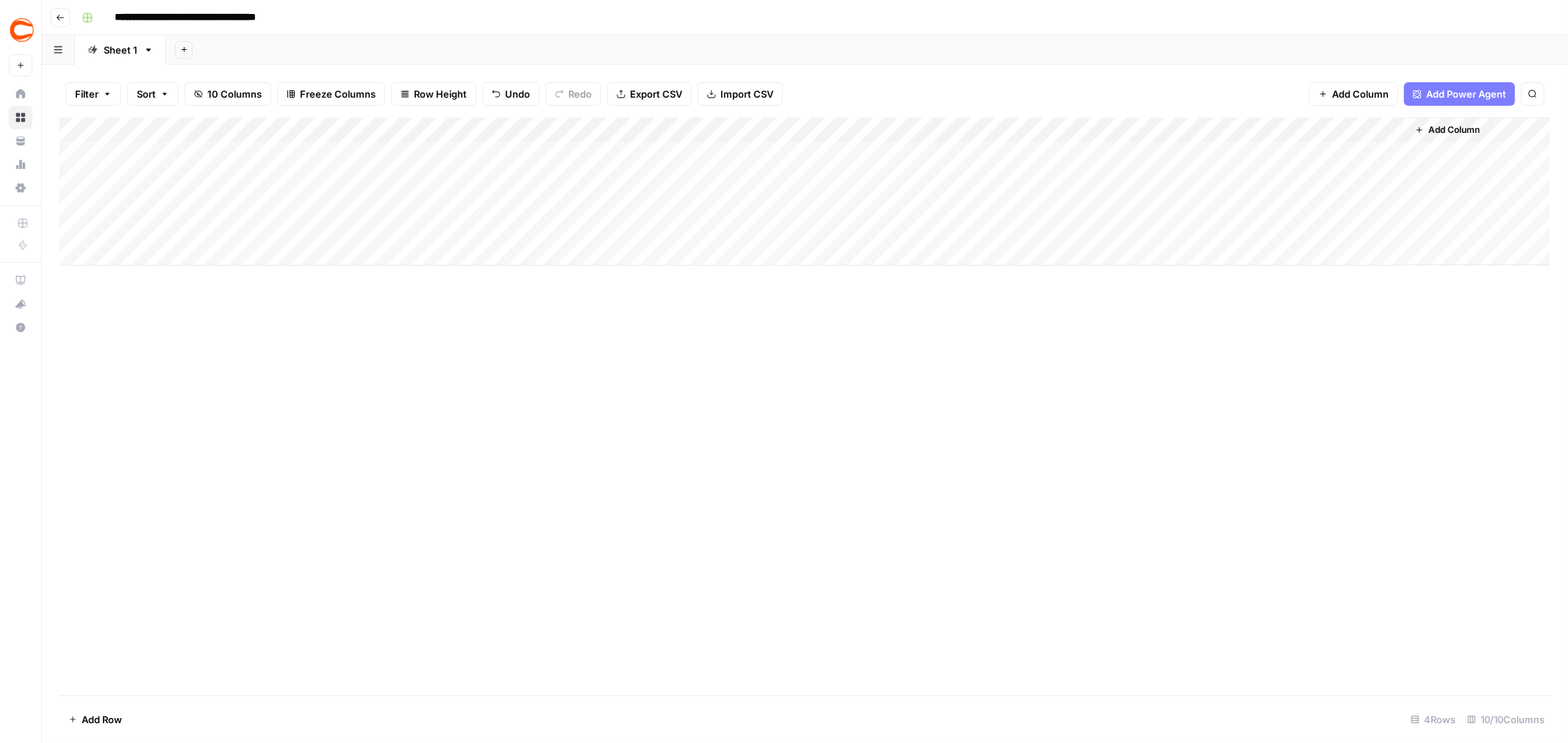
click at [932, 233] on div "Add Column" at bounding box center [804, 191] width 1491 height 148
click at [938, 230] on div "Add Column" at bounding box center [804, 191] width 1491 height 148
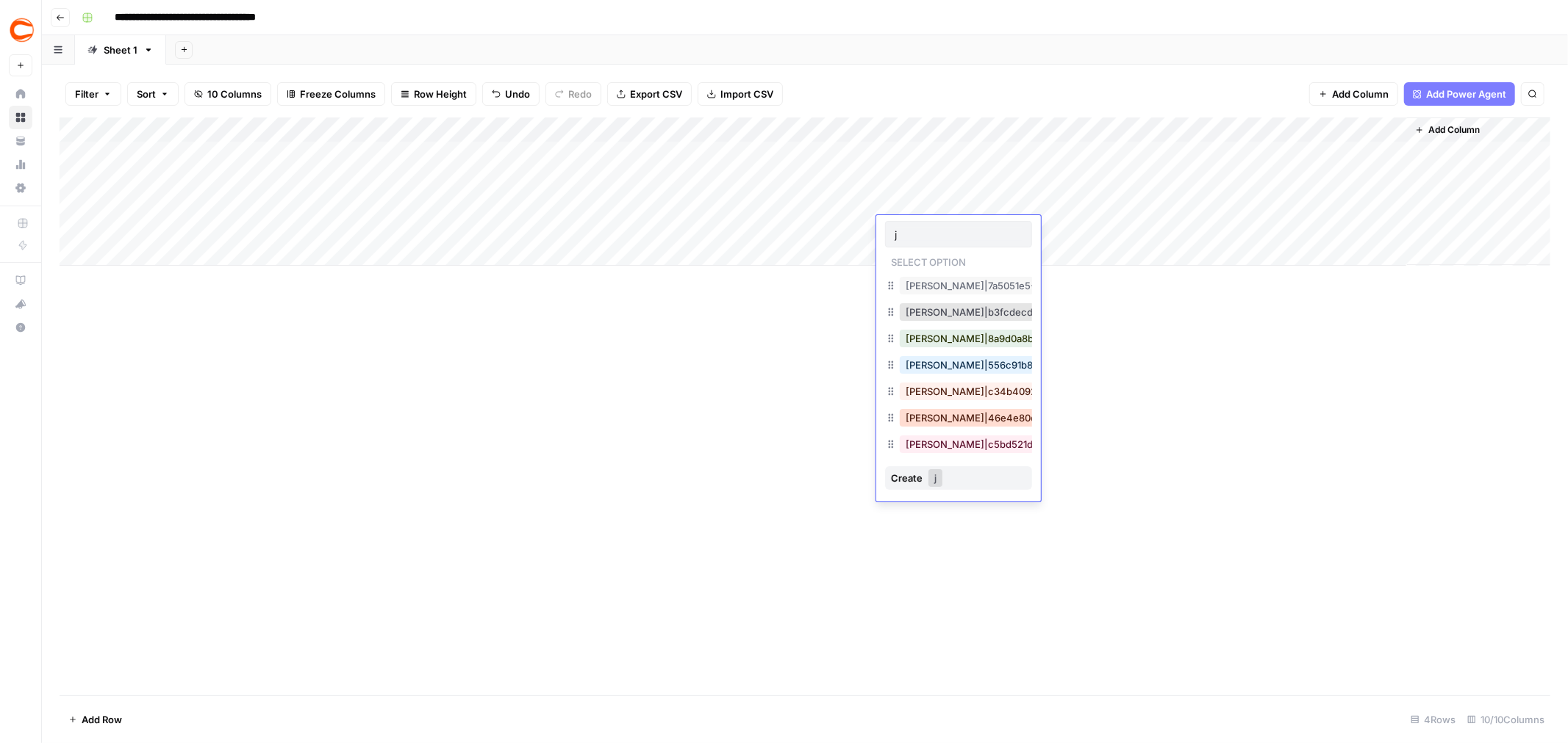
type input "j"
click at [958, 414] on button "[PERSON_NAME]|46e4e80e-b39d-49f8-a4b0-c9ead6bdd3f4" at bounding box center [1048, 417] width 297 height 17
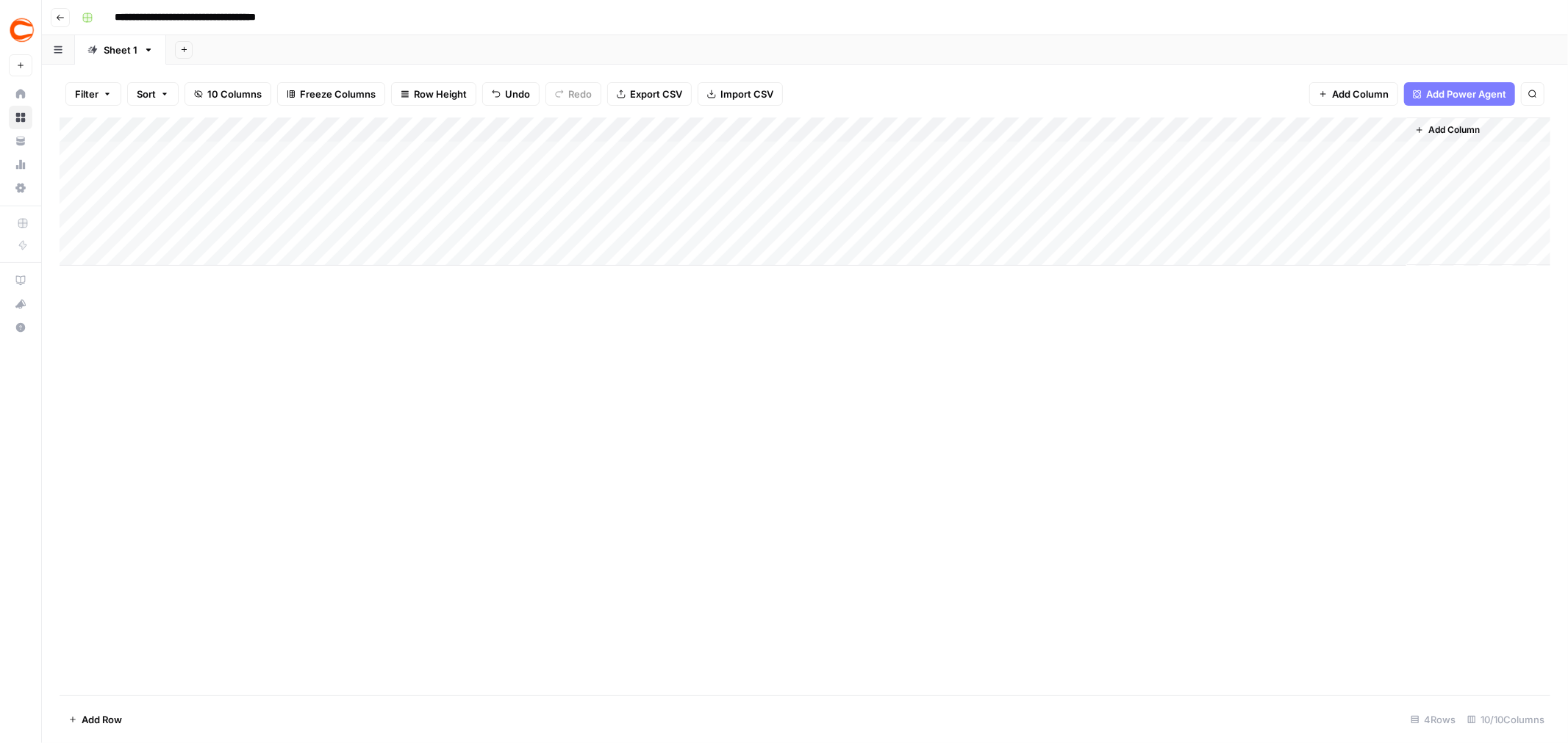
click at [1378, 299] on div "Add Column" at bounding box center [804, 406] width 1491 height 578
click at [1248, 348] on div "Add Column" at bounding box center [804, 406] width 1491 height 578
click at [1261, 230] on div "Add Column" at bounding box center [804, 191] width 1491 height 148
drag, startPoint x: 1405, startPoint y: 130, endPoint x: 1527, endPoint y: 125, distance: 122.1
click at [1524, 125] on div "Add Column" at bounding box center [804, 191] width 1491 height 148
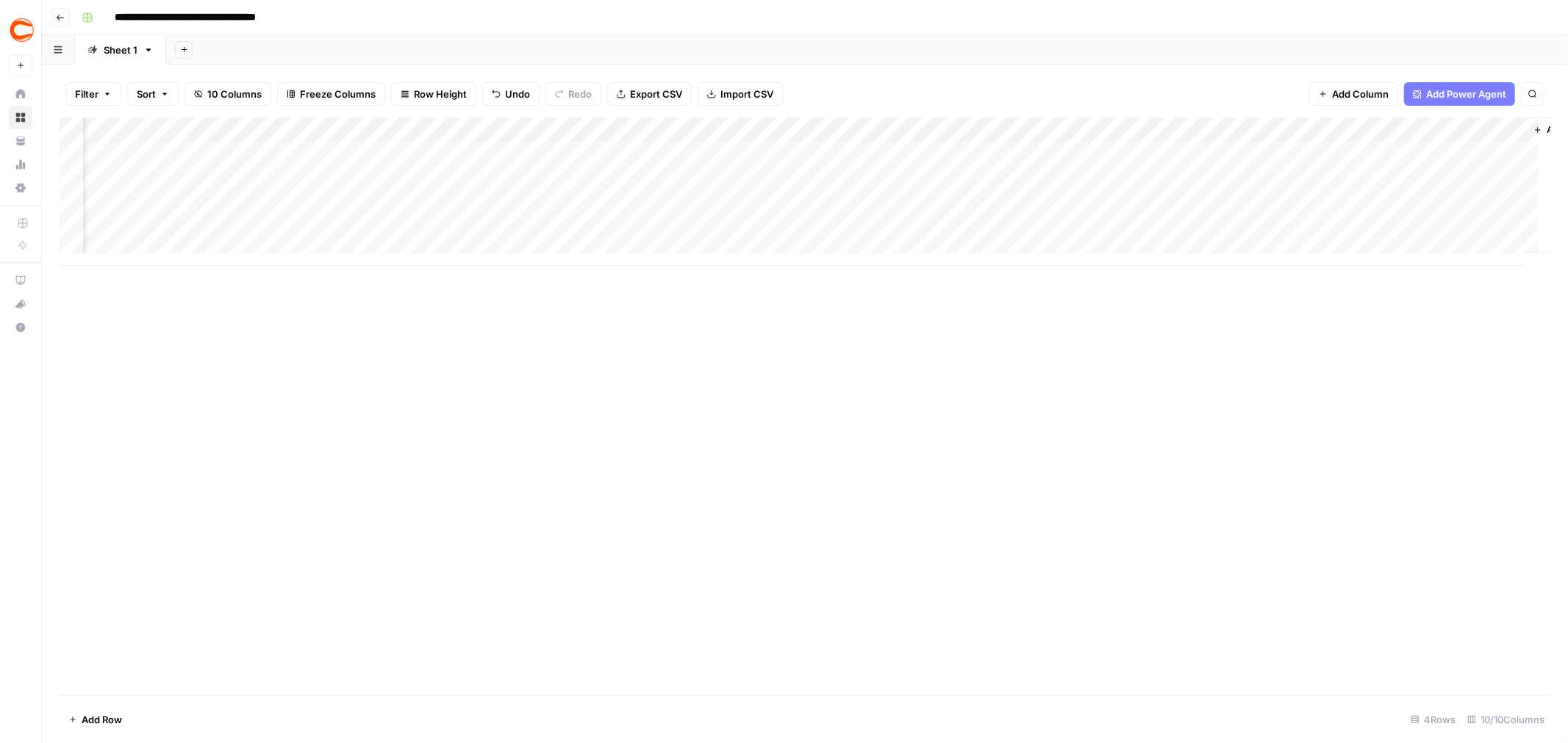
scroll to position [0, 68]
drag, startPoint x: 1453, startPoint y: 130, endPoint x: 1534, endPoint y: 117, distance: 82.0
click at [1542, 115] on div "Filter Sort 10 Columns Freeze Columns Row Height Undo Redo Export CSV Import CS…" at bounding box center [804, 403] width 1526 height 678
drag, startPoint x: 1454, startPoint y: 127, endPoint x: 1527, endPoint y: 120, distance: 73.3
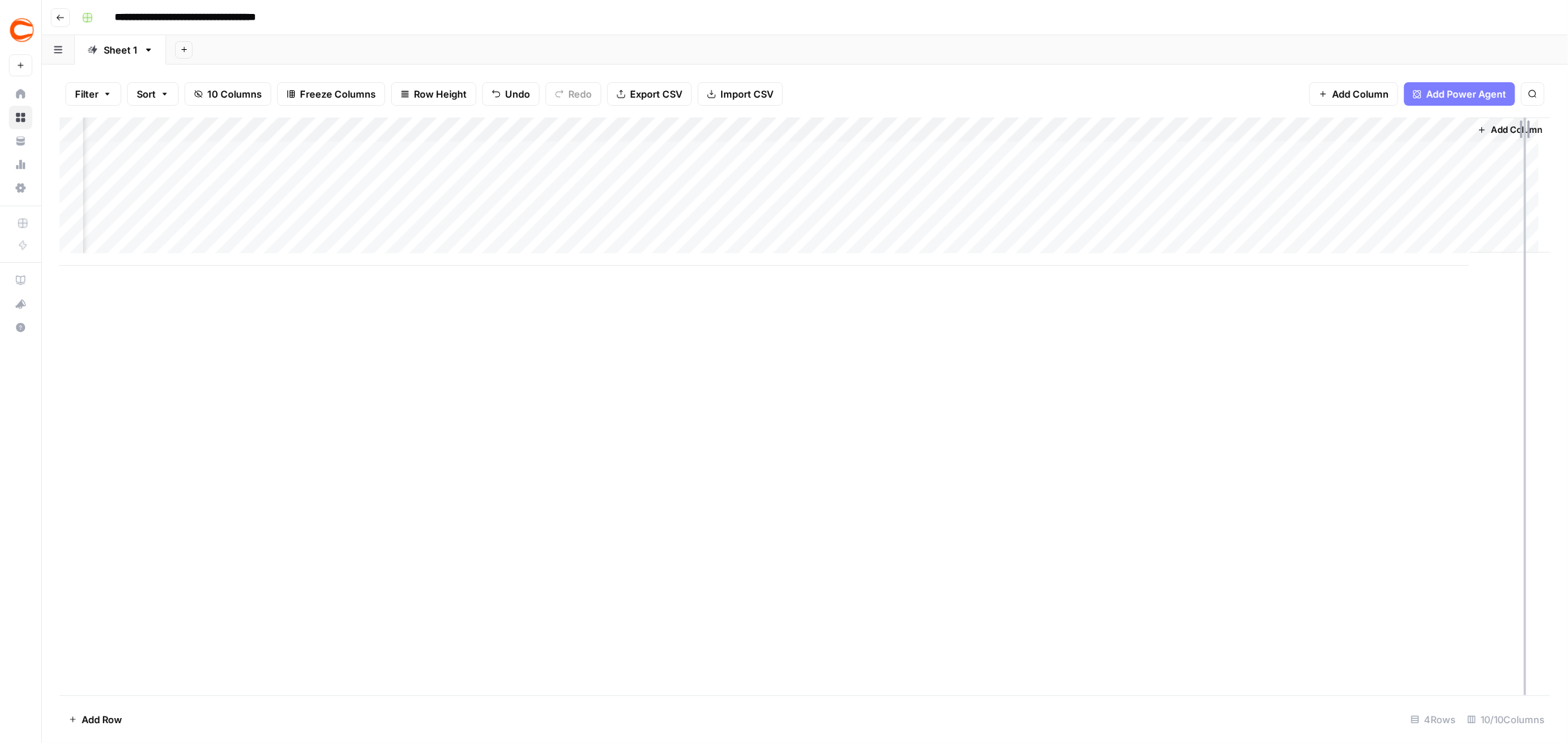
click at [1527, 120] on div "Add Column" at bounding box center [804, 191] width 1491 height 148
drag, startPoint x: 1454, startPoint y: 132, endPoint x: 1567, endPoint y: 120, distance: 113.6
click at [1567, 120] on div "Filter Sort 10 Columns Freeze Columns Row Height Undo Redo Export CSV Import CS…" at bounding box center [804, 403] width 1526 height 678
